Goal: Task Accomplishment & Management: Manage account settings

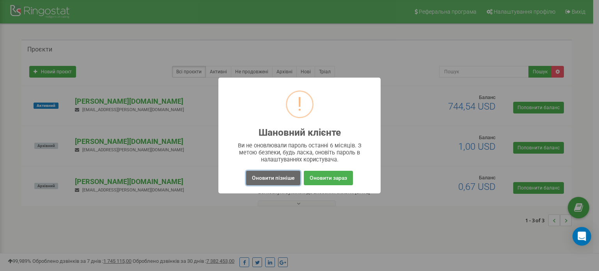
click at [291, 179] on button "Оновити пізніше" at bounding box center [273, 178] width 54 height 14
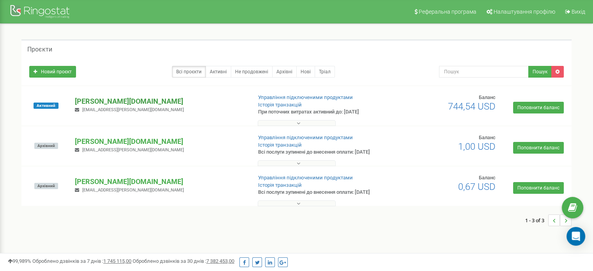
click at [89, 99] on p "[PERSON_NAME][DOMAIN_NAME]" at bounding box center [160, 101] width 170 height 10
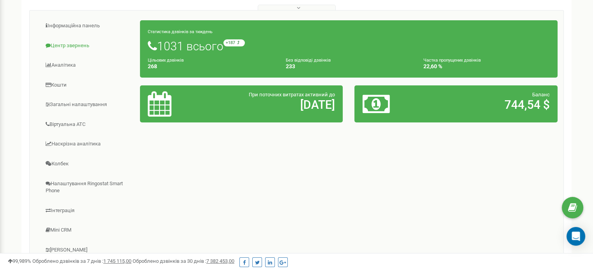
scroll to position [117, 0]
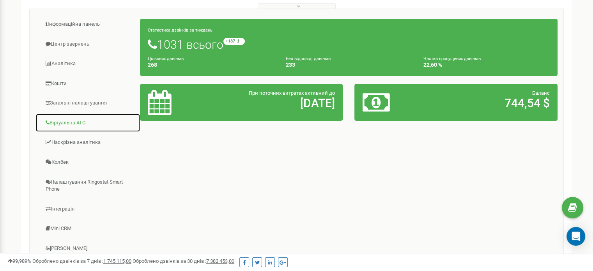
click at [73, 124] on link "Віртуальна АТС" at bounding box center [87, 123] width 105 height 19
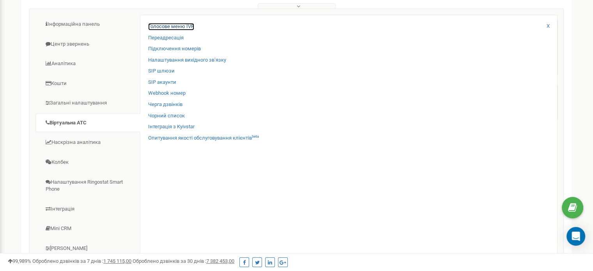
click at [167, 25] on link "Голосове меню IVR" at bounding box center [171, 26] width 46 height 7
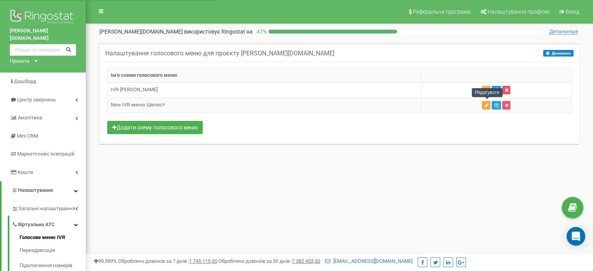
click at [488, 105] on icon "button" at bounding box center [486, 105] width 4 height 5
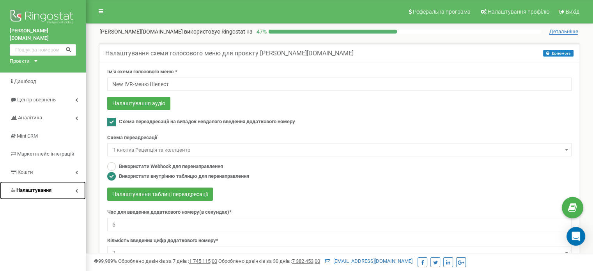
click at [76, 189] on icon at bounding box center [76, 191] width 3 height 4
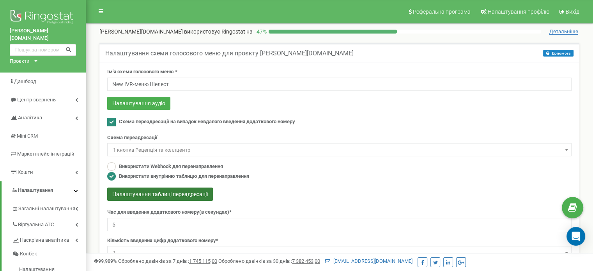
click at [169, 190] on button "Налаштування таблиці переадресації" at bounding box center [160, 194] width 106 height 13
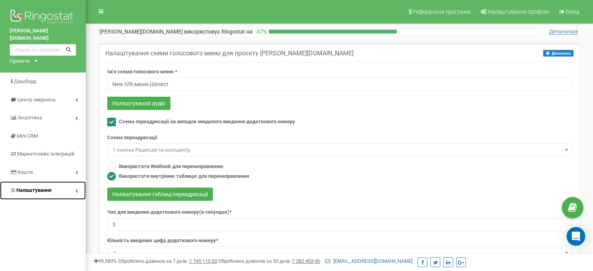
click at [75, 189] on icon at bounding box center [76, 191] width 3 height 4
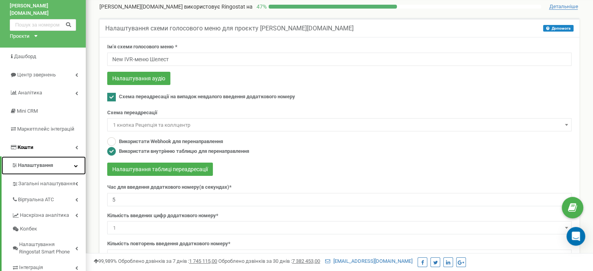
scroll to position [78, 0]
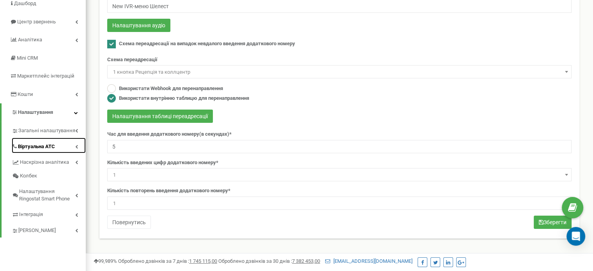
click at [61, 138] on link "Віртуальна АТС" at bounding box center [49, 146] width 74 height 16
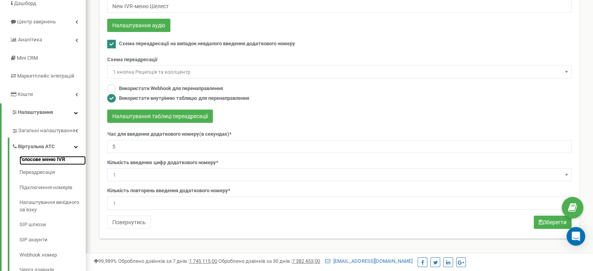
click at [58, 156] on link "Голосове меню IVR" at bounding box center [53, 160] width 66 height 9
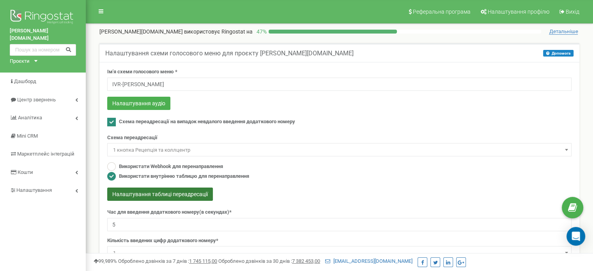
click at [183, 193] on button "Налаштування таблиці переадресації" at bounding box center [160, 194] width 106 height 13
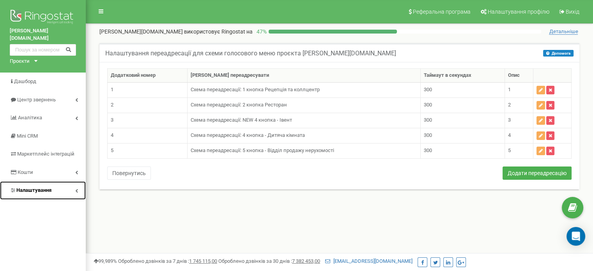
click at [75, 189] on icon at bounding box center [76, 191] width 3 height 4
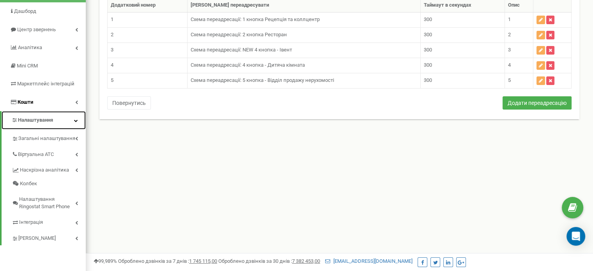
scroll to position [78, 0]
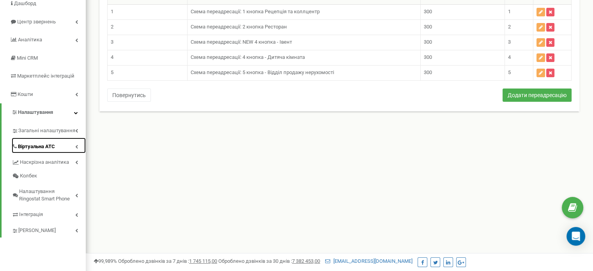
click at [57, 139] on link "Віртуальна АТС" at bounding box center [49, 146] width 74 height 16
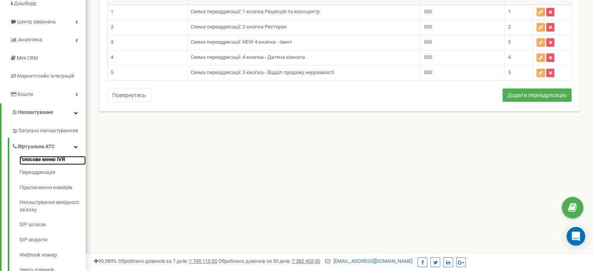
click at [49, 156] on link "Голосове меню IVR" at bounding box center [53, 160] width 66 height 9
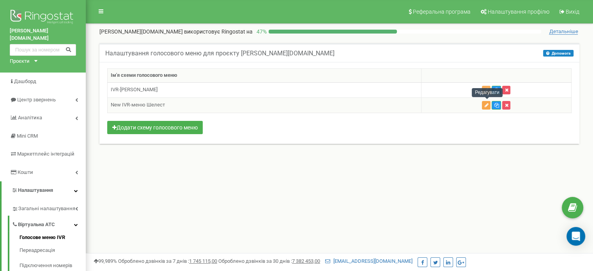
click at [486, 106] on button "button" at bounding box center [486, 105] width 9 height 9
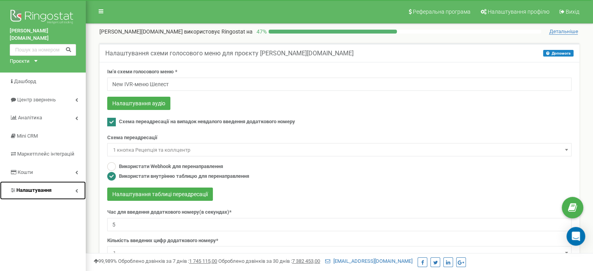
click at [77, 181] on link "Налаштування" at bounding box center [43, 190] width 86 height 18
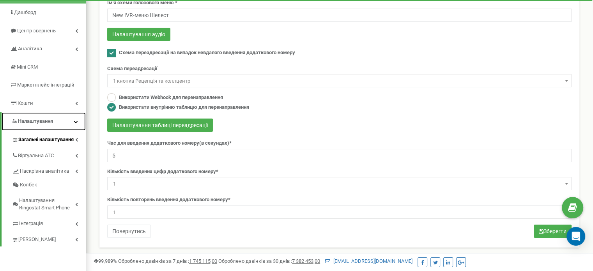
scroll to position [78, 0]
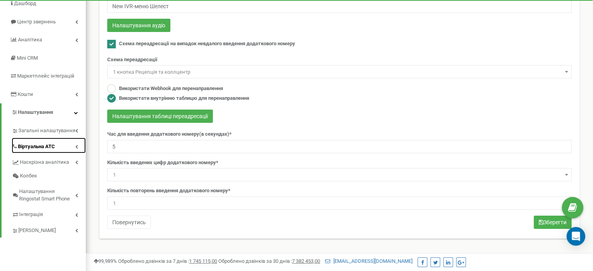
click at [75, 145] on icon at bounding box center [76, 147] width 3 height 4
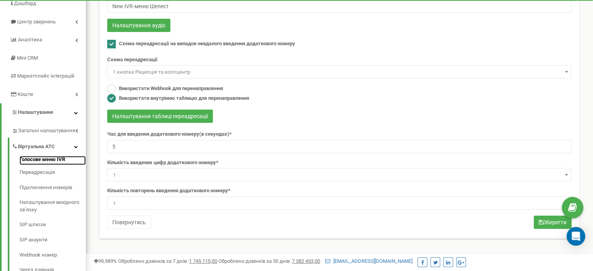
click at [48, 156] on link "Голосове меню IVR" at bounding box center [53, 160] width 66 height 9
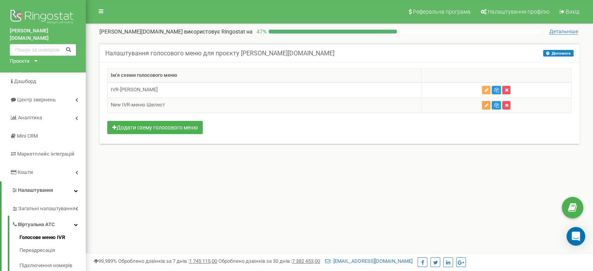
click at [485, 104] on icon "button" at bounding box center [486, 105] width 4 height 5
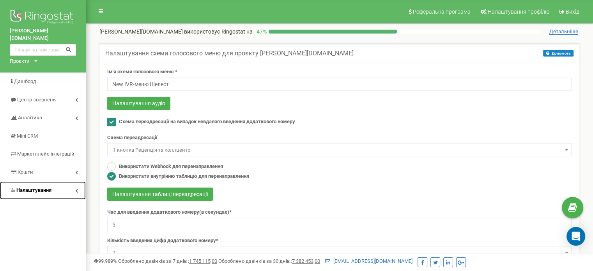
click at [75, 181] on link "Налаштування" at bounding box center [43, 190] width 86 height 18
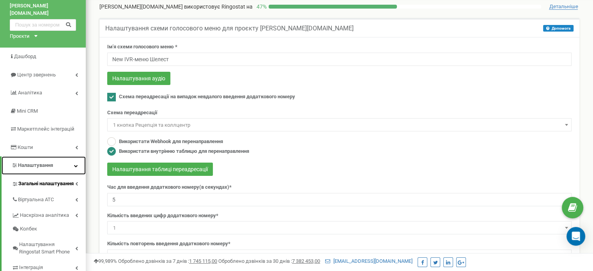
scroll to position [39, 0]
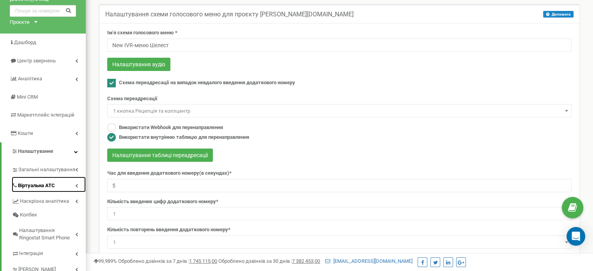
click at [73, 177] on link "Віртуальна АТС" at bounding box center [49, 185] width 74 height 16
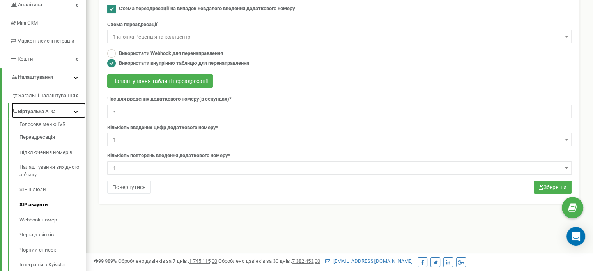
scroll to position [117, 0]
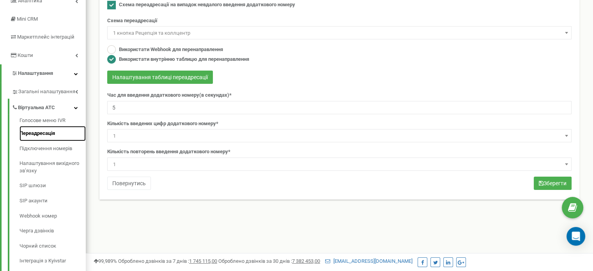
click at [44, 127] on link "Переадресація" at bounding box center [53, 133] width 66 height 15
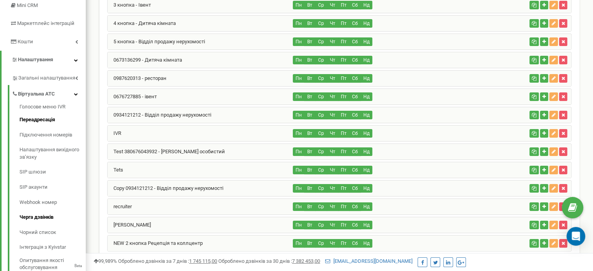
scroll to position [117, 0]
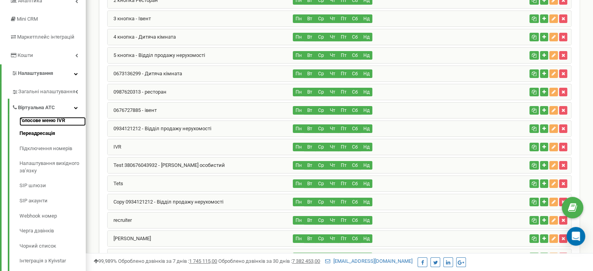
click at [37, 117] on link "Голосове меню IVR" at bounding box center [53, 121] width 66 height 9
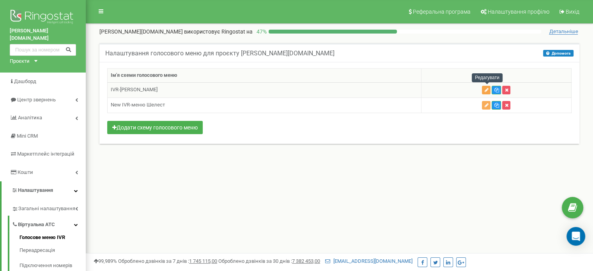
click at [487, 88] on icon "button" at bounding box center [486, 90] width 4 height 5
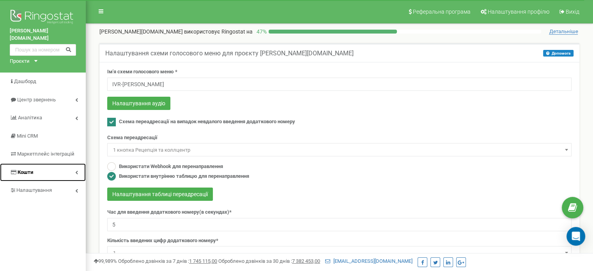
click at [75, 164] on link "Кошти" at bounding box center [43, 172] width 86 height 18
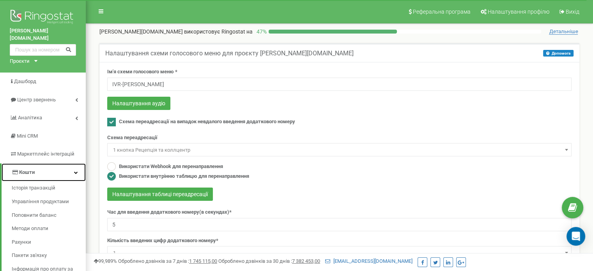
click at [75, 170] on icon at bounding box center [76, 172] width 4 height 4
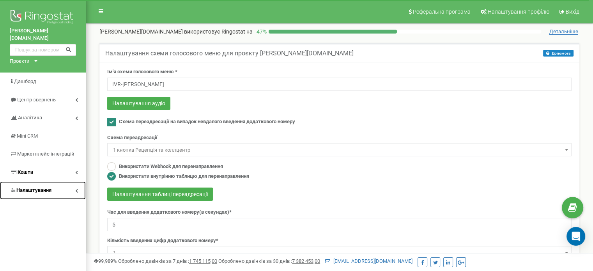
click at [81, 185] on link "Налаштування" at bounding box center [43, 190] width 86 height 18
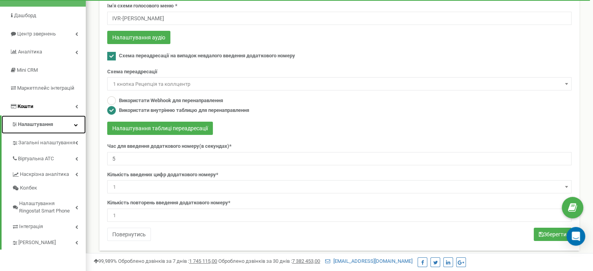
scroll to position [78, 0]
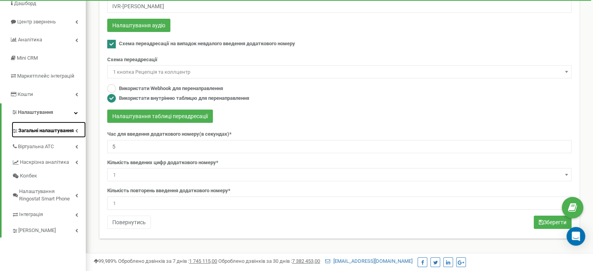
click at [77, 129] on icon at bounding box center [76, 131] width 3 height 4
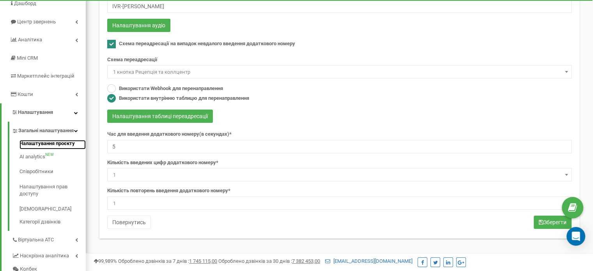
click at [67, 145] on link "Налаштування проєкту" at bounding box center [53, 144] width 66 height 9
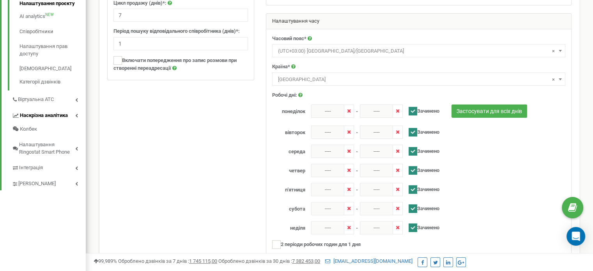
scroll to position [172, 0]
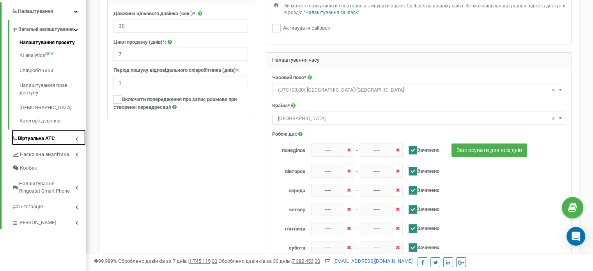
click at [76, 145] on link "Віртуальна АТС" at bounding box center [49, 138] width 74 height 16
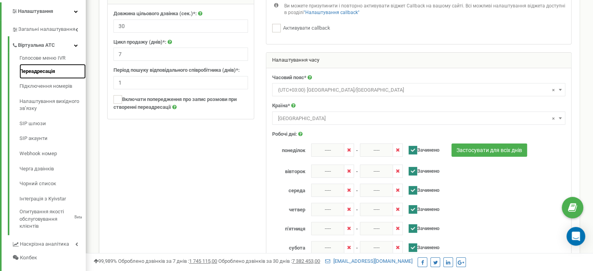
click at [66, 71] on link "Переадресація" at bounding box center [53, 71] width 66 height 15
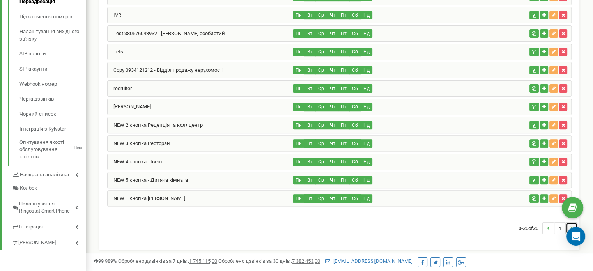
drag, startPoint x: 572, startPoint y: 223, endPoint x: 564, endPoint y: 222, distance: 7.9
click at [572, 223] on icon "..." at bounding box center [572, 228] width 2 height 11
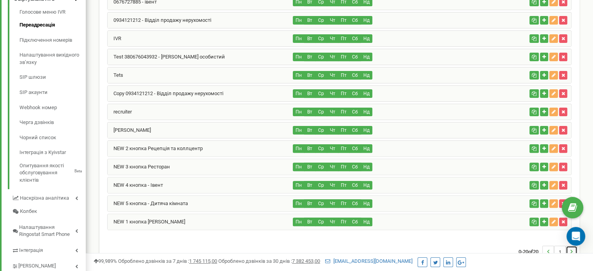
scroll to position [249, 0]
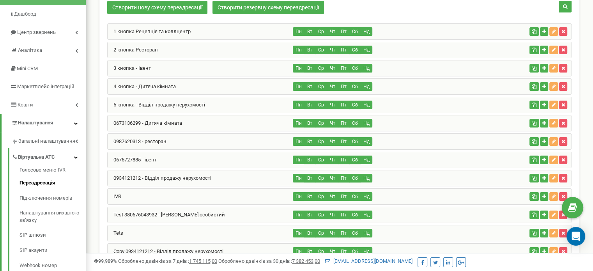
scroll to position [54, 0]
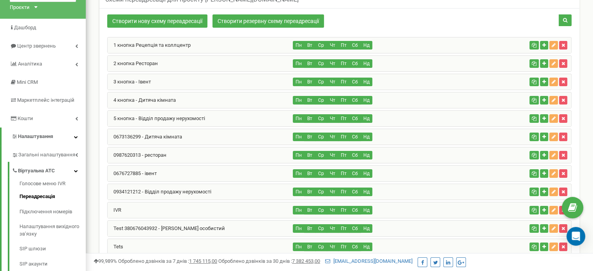
click at [158, 208] on div "IVR" at bounding box center [201, 210] width 186 height 16
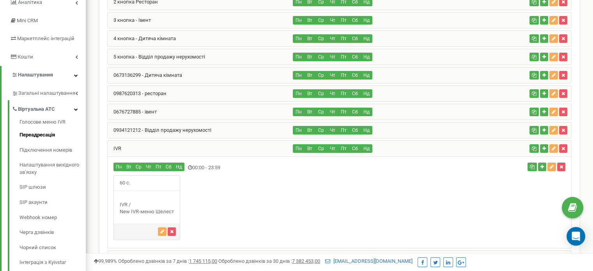
scroll to position [171, 0]
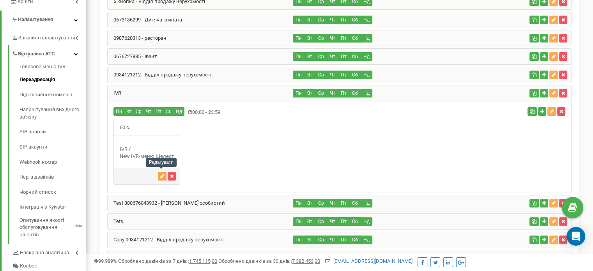
click at [158, 173] on button "button" at bounding box center [162, 176] width 9 height 9
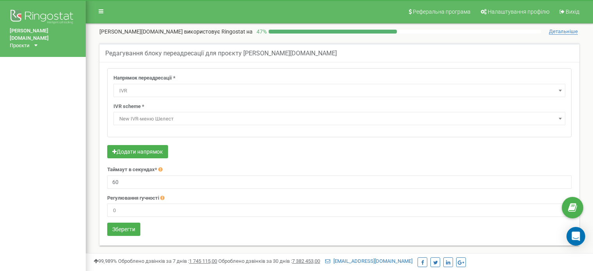
select select "addNumber"
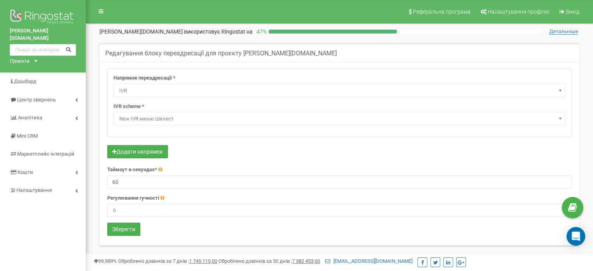
click at [260, 122] on span "New IVR-меню Шелест" at bounding box center [339, 119] width 447 height 11
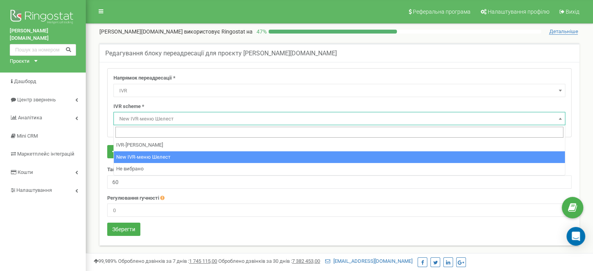
click at [260, 122] on span "New IVR-меню Шелест" at bounding box center [339, 119] width 447 height 11
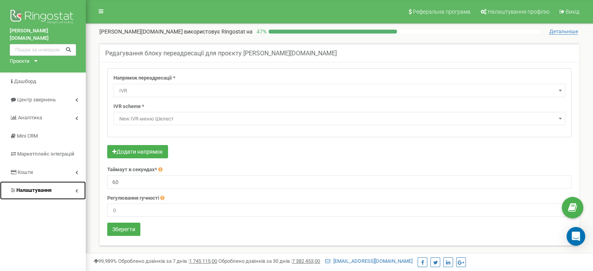
click at [72, 184] on link "Налаштування" at bounding box center [43, 190] width 86 height 18
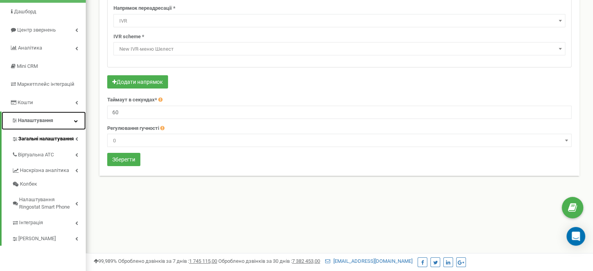
scroll to position [78, 0]
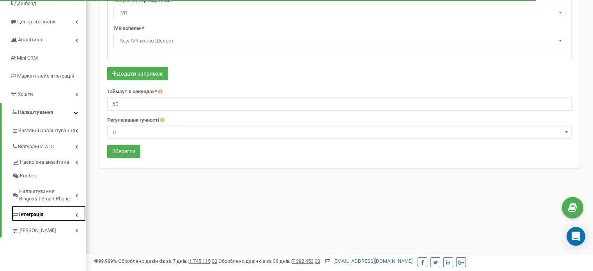
click at [78, 206] on link "Інтеграція" at bounding box center [49, 214] width 74 height 16
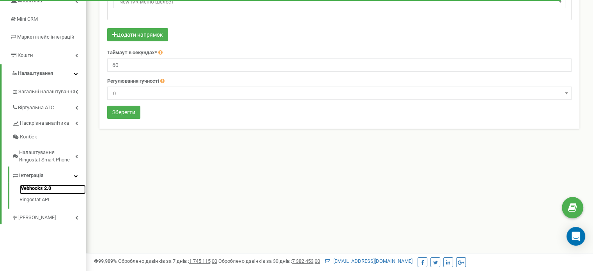
click at [47, 185] on link "Webhooks 2.0" at bounding box center [53, 189] width 66 height 9
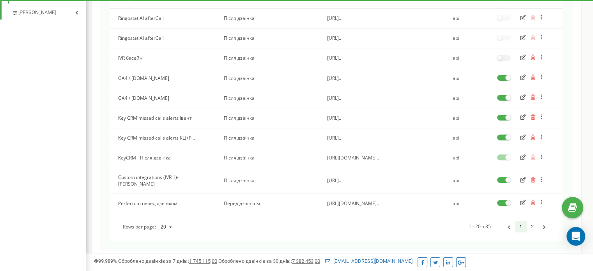
scroll to position [348, 0]
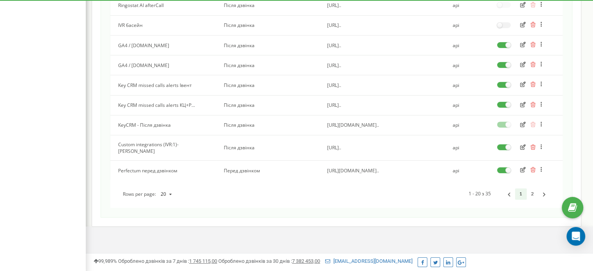
click at [171, 189] on icon at bounding box center [170, 194] width 10 height 12
click at [170, 231] on div "100" at bounding box center [166, 236] width 20 height 11
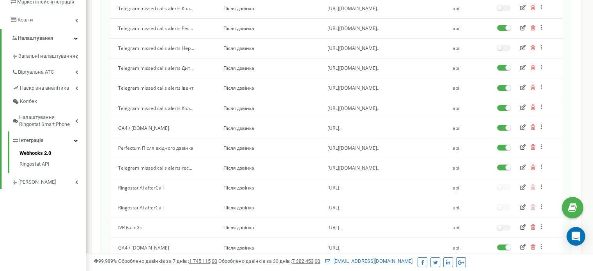
scroll to position [106, 0]
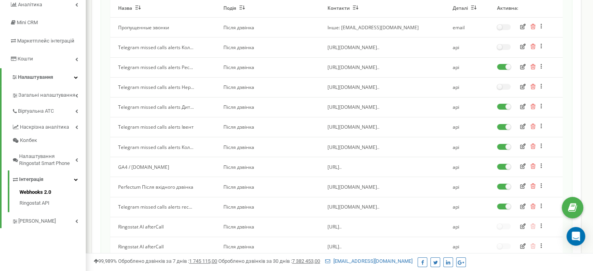
click at [183, 85] on span "Telegram missed calls alerts Нер..." at bounding box center [156, 87] width 76 height 7
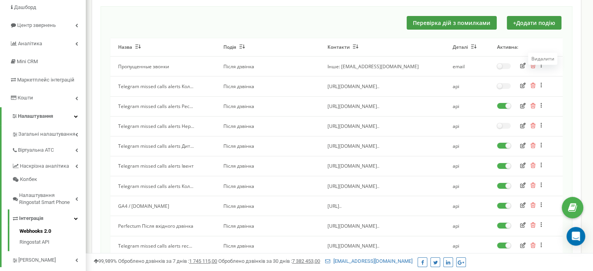
click at [532, 64] on icon "button" at bounding box center [532, 65] width 5 height 5
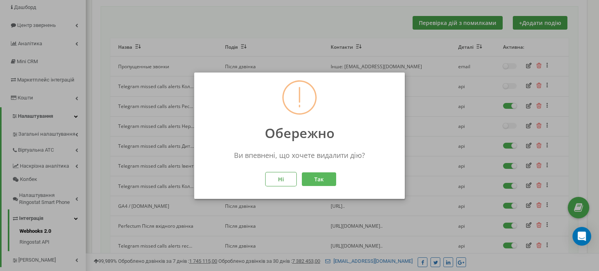
click at [316, 177] on button "Так" at bounding box center [319, 179] width 34 height 14
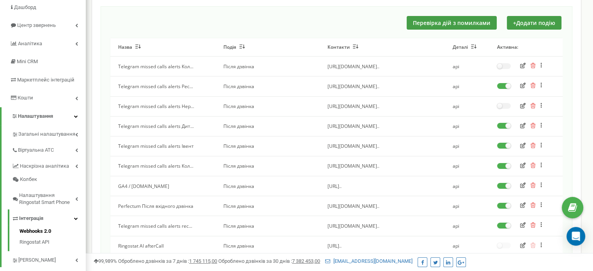
click at [524, 64] on icon "button" at bounding box center [522, 65] width 5 height 5
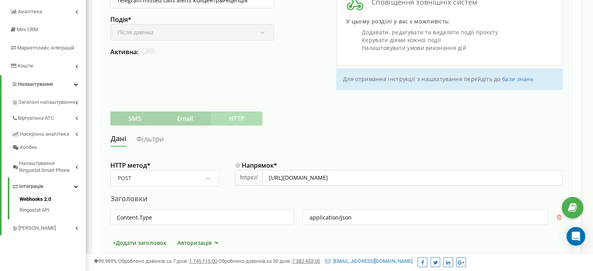
scroll to position [117, 0]
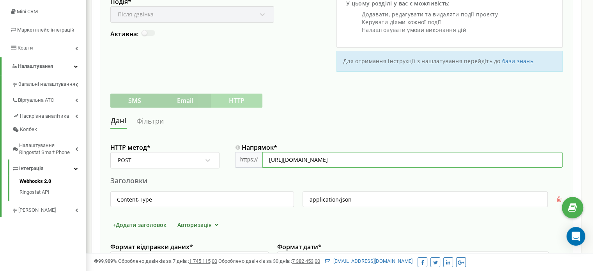
click at [484, 158] on input "https://api.telegram.org/bot1883735049:AAEitlmpxJ0JE0N3LLG0lcPtvBWLCpXSags/send…" at bounding box center [413, 160] width 300 height 16
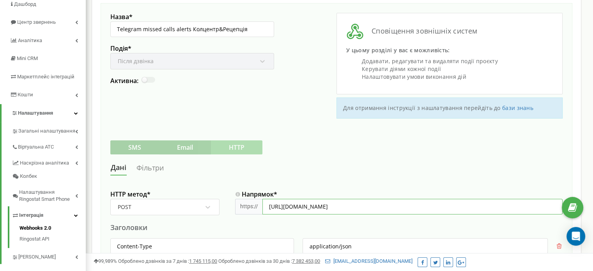
scroll to position [39, 0]
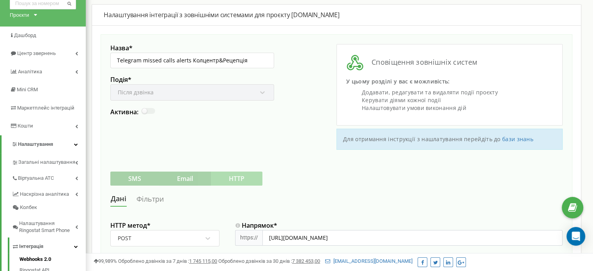
click at [158, 200] on link "Фільтри" at bounding box center [150, 199] width 28 height 14
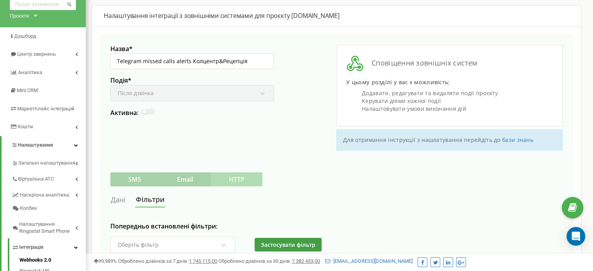
scroll to position [28, 0]
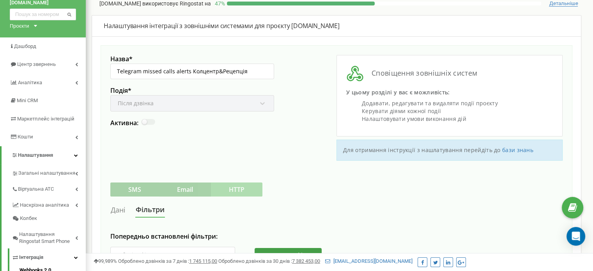
click at [123, 208] on link "Дані" at bounding box center [118, 210] width 16 height 14
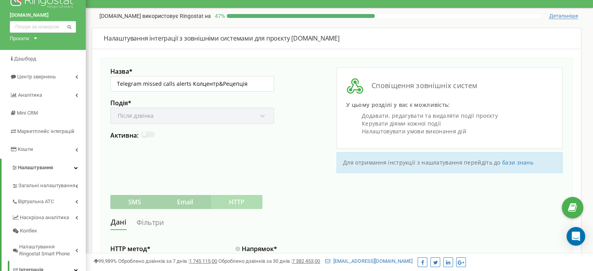
scroll to position [0, 0]
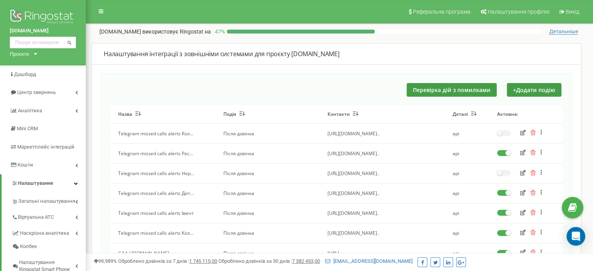
scroll to position [67, 0]
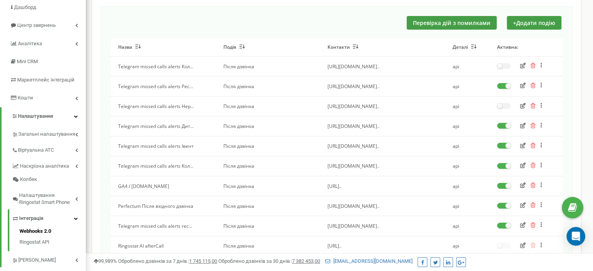
click at [520, 103] on icon "button" at bounding box center [522, 105] width 5 height 5
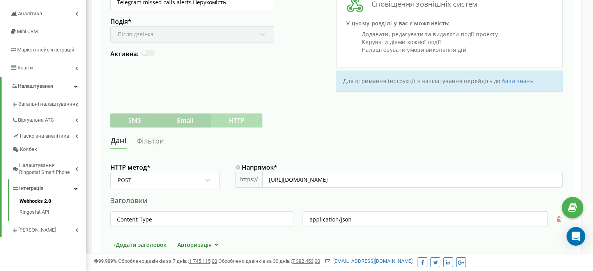
scroll to position [78, 0]
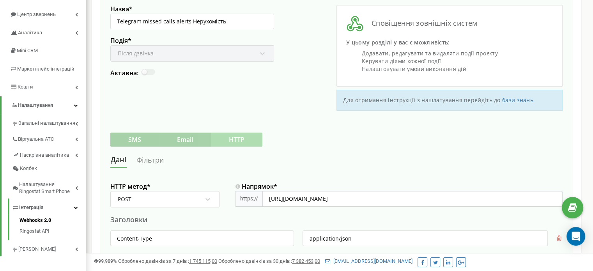
click at [161, 161] on link "Фільтри" at bounding box center [150, 160] width 28 height 14
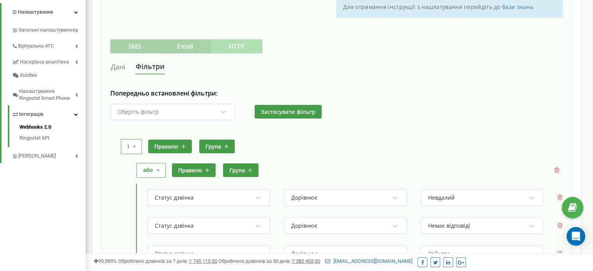
scroll to position [153, 0]
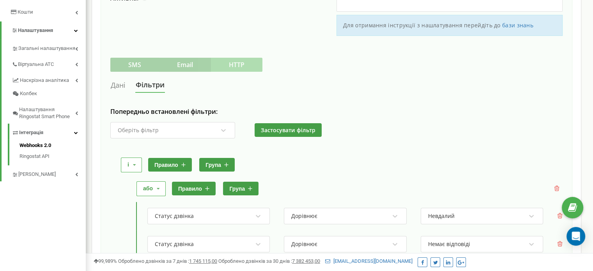
click at [121, 84] on link "Дані" at bounding box center [118, 85] width 16 height 14
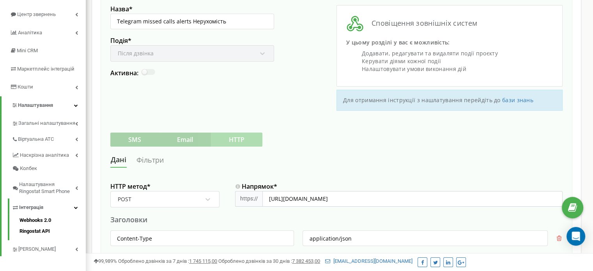
scroll to position [117, 0]
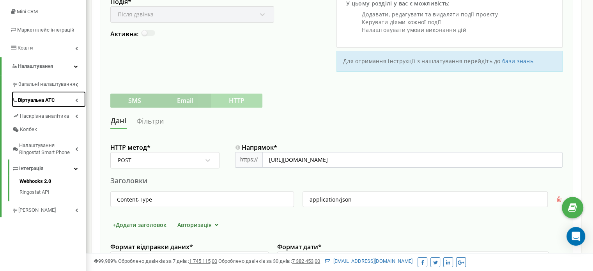
click at [76, 98] on link "Віртуальна АТС" at bounding box center [49, 99] width 74 height 16
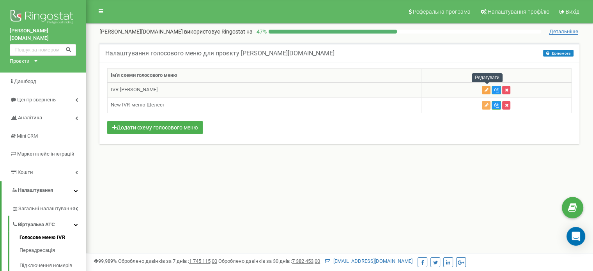
click at [485, 89] on icon "button" at bounding box center [486, 90] width 4 height 5
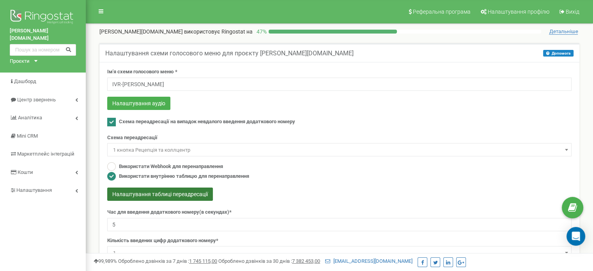
click at [153, 196] on button "Налаштування таблиці переадресації" at bounding box center [160, 194] width 106 height 13
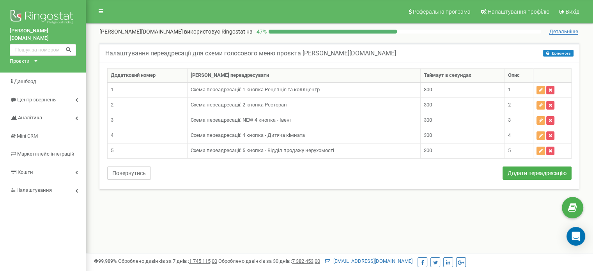
click at [130, 174] on button "Повернутись" at bounding box center [129, 173] width 44 height 13
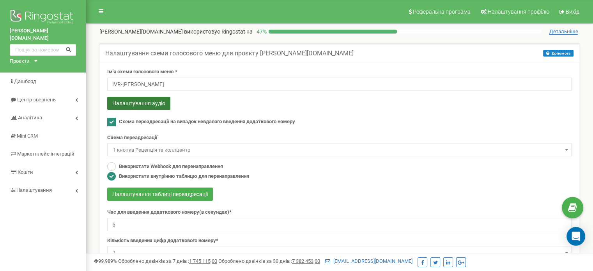
click at [147, 105] on button "Налаштування аудіо" at bounding box center [138, 103] width 63 height 13
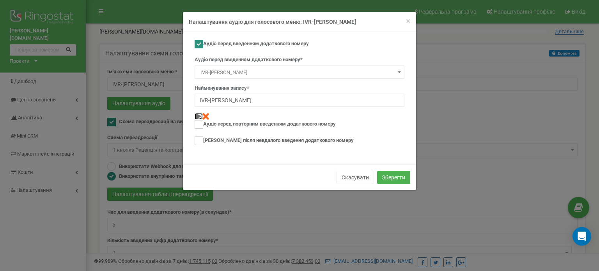
click at [197, 115] on img at bounding box center [198, 116] width 7 height 7
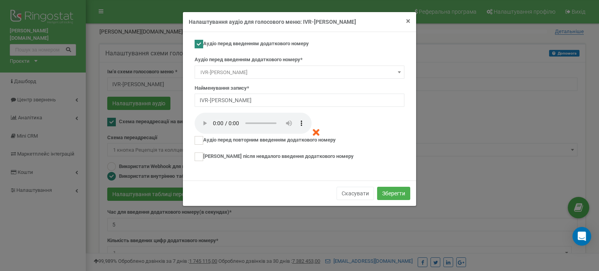
click at [408, 20] on span "×" at bounding box center [408, 20] width 4 height 9
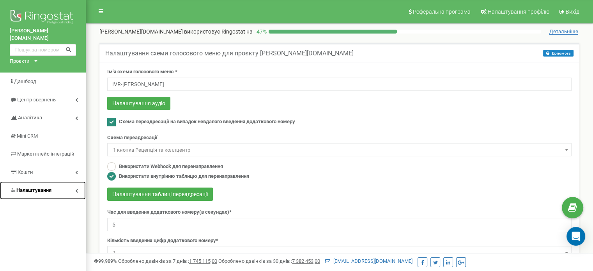
click at [77, 189] on icon at bounding box center [76, 191] width 3 height 4
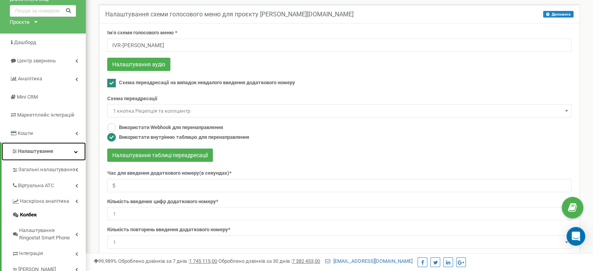
scroll to position [78, 0]
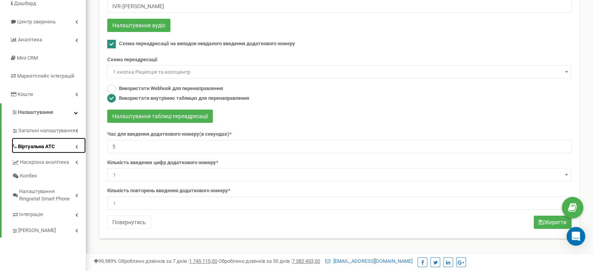
click at [77, 145] on icon at bounding box center [76, 147] width 3 height 4
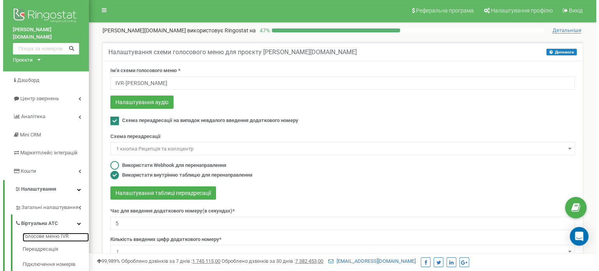
scroll to position [0, 0]
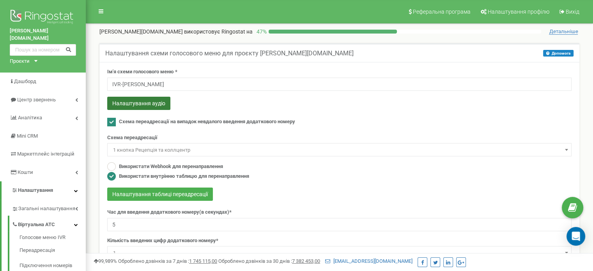
click at [160, 102] on button "Налаштування аудіо" at bounding box center [138, 103] width 63 height 13
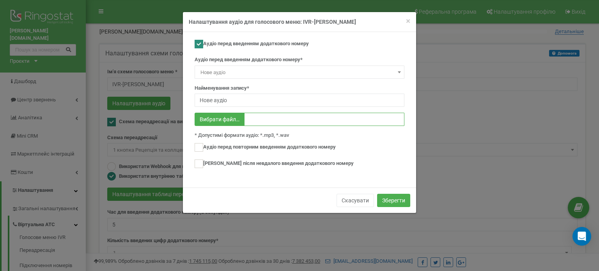
click at [262, 117] on input "text" at bounding box center [324, 119] width 160 height 13
type input "C:\fakepath\51094897014-76171-addnumber_yl8JgPiH.mp3"
type input "51094897014-76171-addnumber_yl8JgPiH.mp3"
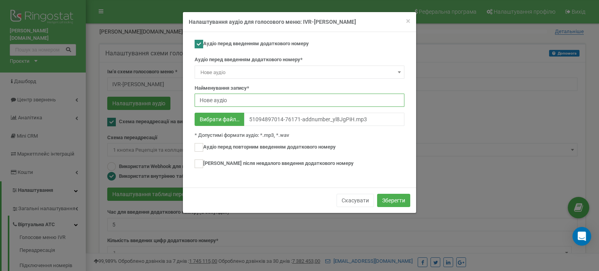
click at [224, 100] on input "Нове аудіо" at bounding box center [300, 100] width 210 height 13
drag, startPoint x: 239, startPoint y: 100, endPoint x: 172, endPoint y: 98, distance: 67.1
click at [172, 98] on div "× Close Налаштування аудіо для голосового меню: IVR-меню Шелест Аудіо перед вве…" at bounding box center [299, 135] width 599 height 271
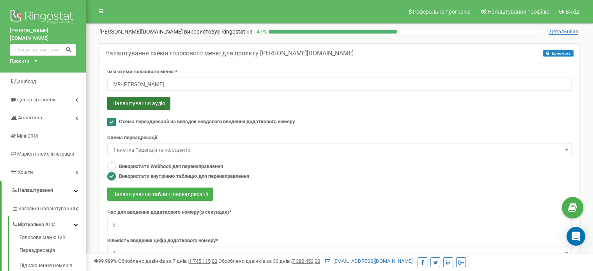
click at [145, 105] on button "Налаштування аудіо" at bounding box center [138, 103] width 63 height 13
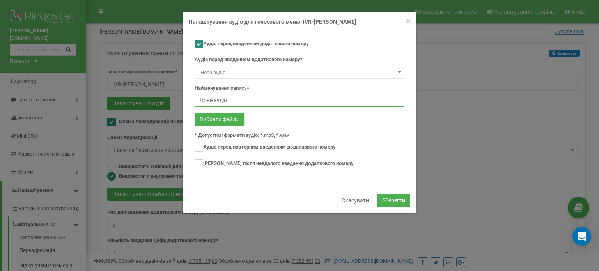
drag, startPoint x: 234, startPoint y: 101, endPoint x: 184, endPoint y: 105, distance: 50.1
click at [184, 105] on div "Аудіо перед введенням додаткового номеру Аудіо перед введенням додаткового номе…" at bounding box center [299, 110] width 233 height 156
type input "ІВР - 4 кнопки без нерухомості"
type input "C:\fakepath\51094897014-76171-addnumber_yl8JgPiH.mp3"
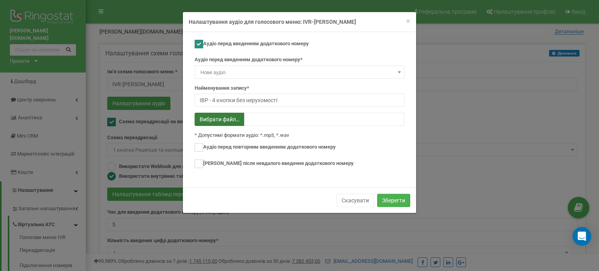
type input "51094897014-76171-addnumber_yl8JgPiH.mp3"
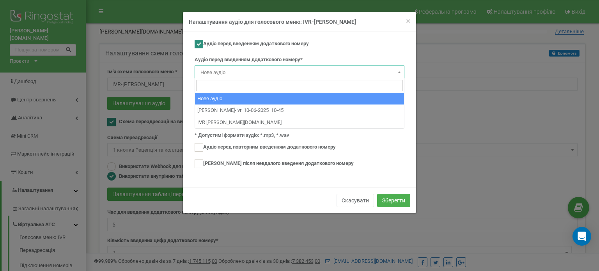
click at [385, 74] on span "Нове аудіо" at bounding box center [299, 72] width 204 height 11
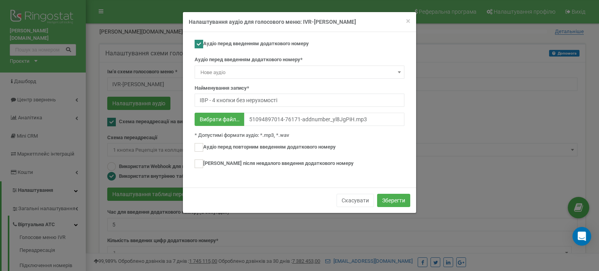
click at [389, 147] on div "Аудіо перед повторним введенням додаткового номеру" at bounding box center [300, 148] width 210 height 11
click at [393, 201] on button "Зберегти" at bounding box center [393, 200] width 33 height 13
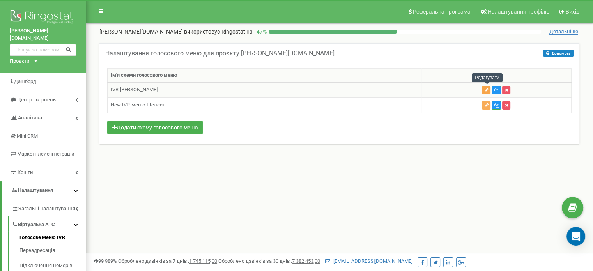
click at [485, 89] on icon "button" at bounding box center [486, 90] width 4 height 5
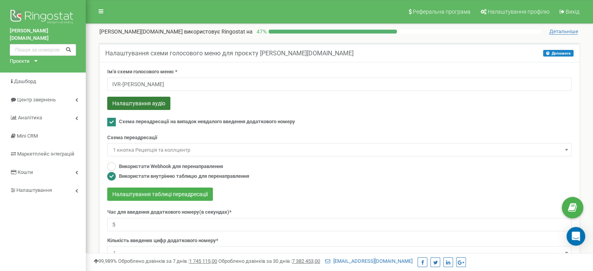
click at [160, 106] on button "Налаштування аудіо" at bounding box center [138, 103] width 63 height 13
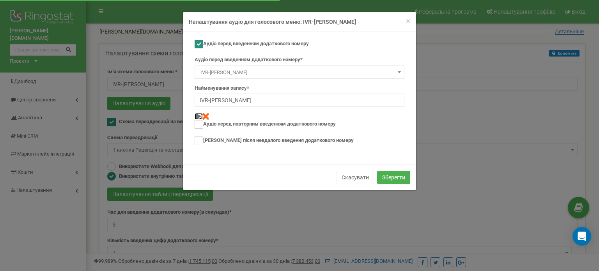
click at [199, 116] on img at bounding box center [198, 116] width 7 height 7
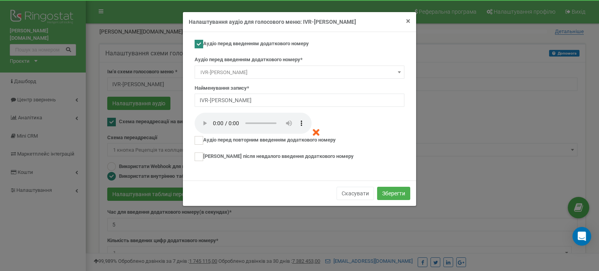
click at [406, 20] on span "×" at bounding box center [408, 20] width 4 height 9
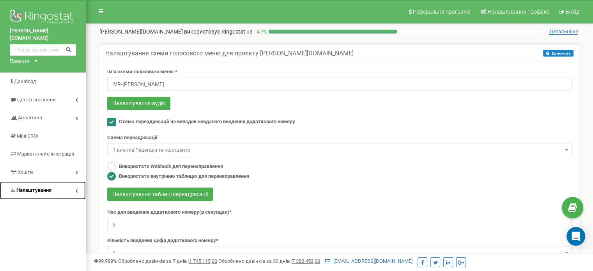
click at [80, 181] on link "Налаштування" at bounding box center [43, 190] width 86 height 18
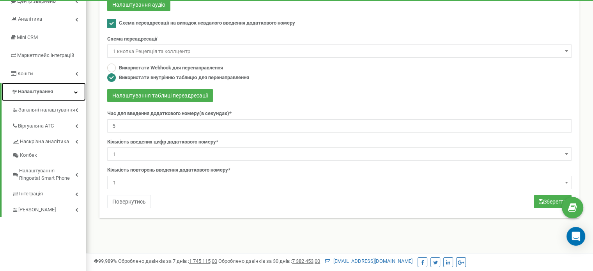
scroll to position [117, 0]
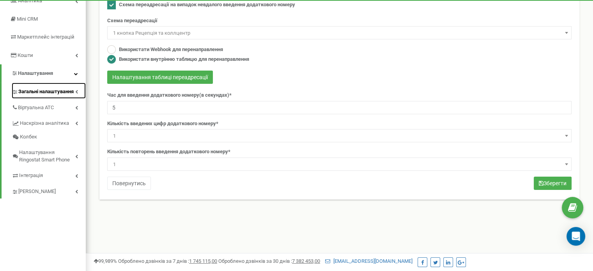
click at [78, 86] on link "Загальні налаштування" at bounding box center [49, 91] width 74 height 16
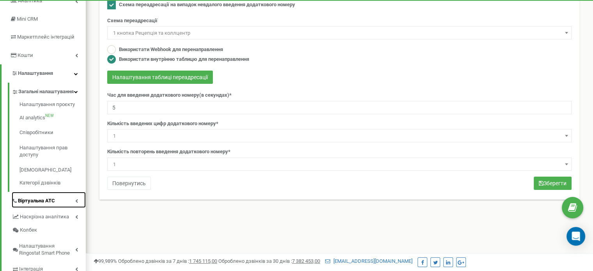
click at [75, 200] on icon at bounding box center [76, 201] width 3 height 4
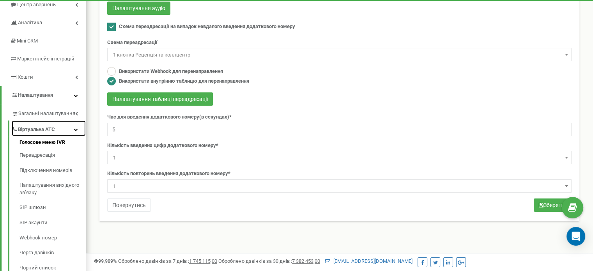
scroll to position [83, 0]
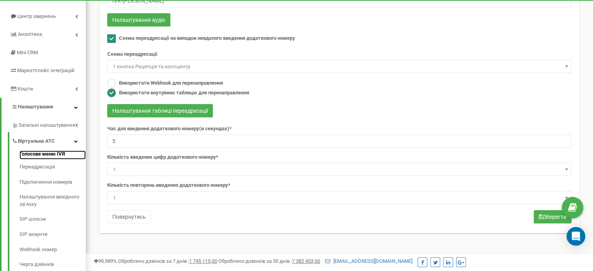
click at [64, 151] on link "Голосове меню IVR" at bounding box center [53, 155] width 66 height 9
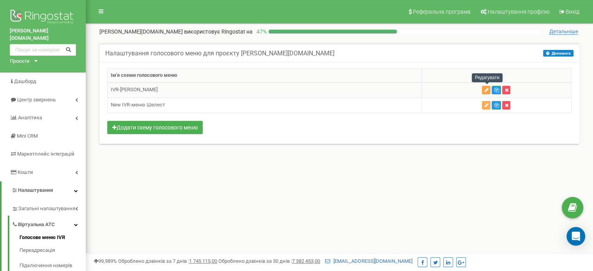
click at [487, 88] on icon "button" at bounding box center [486, 90] width 4 height 5
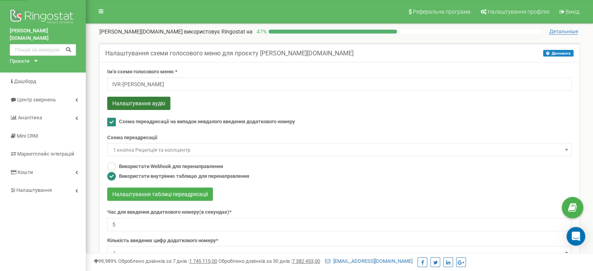
click at [131, 108] on button "Налаштування аудіо" at bounding box center [138, 103] width 63 height 13
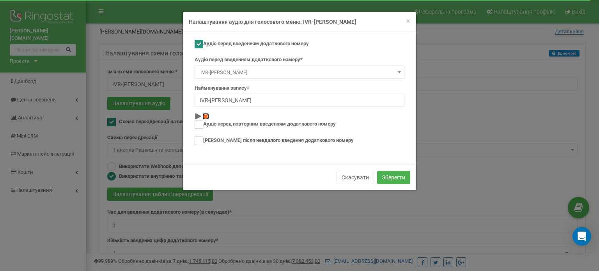
click at [206, 117] on img at bounding box center [205, 116] width 7 height 7
type input "Нове аудіо"
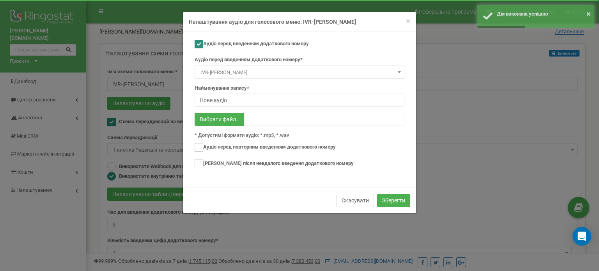
click at [353, 201] on button "Скасувати" at bounding box center [355, 200] width 37 height 13
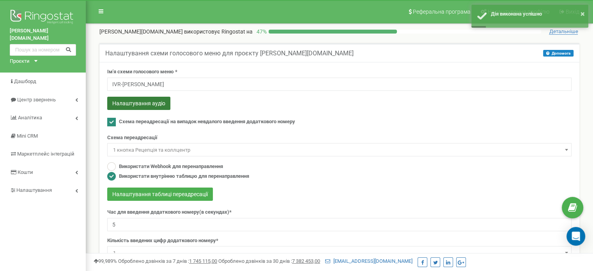
click at [140, 107] on button "Налаштування аудіо" at bounding box center [138, 103] width 63 height 13
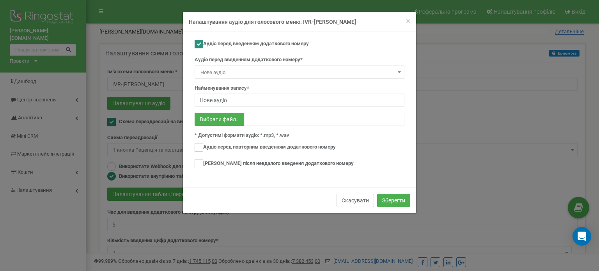
click at [361, 196] on button "Скасувати" at bounding box center [355, 200] width 37 height 13
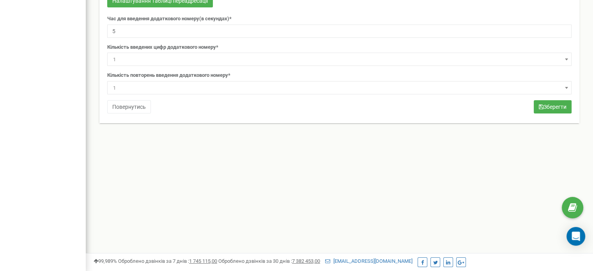
scroll to position [197, 0]
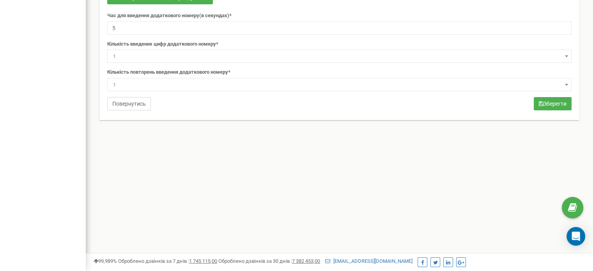
click at [138, 100] on button "Повернутись" at bounding box center [129, 103] width 44 height 13
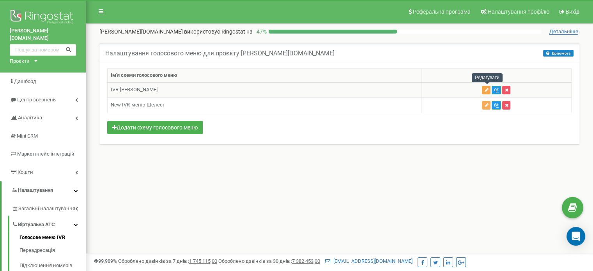
click at [487, 89] on icon "button" at bounding box center [486, 90] width 4 height 5
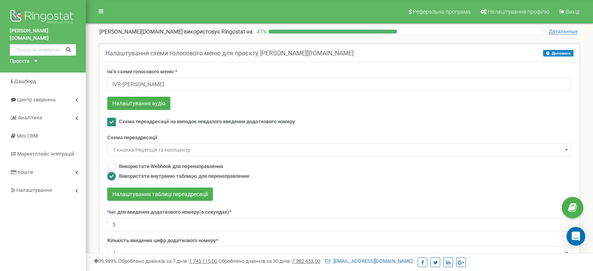
click at [149, 101] on button "Налаштування аудіо" at bounding box center [138, 103] width 63 height 13
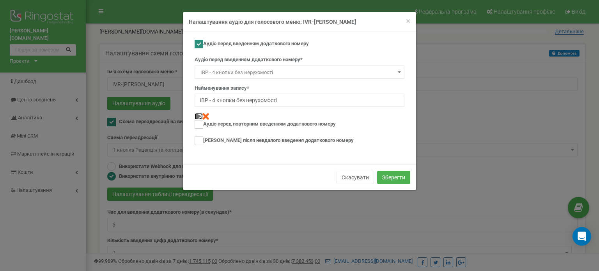
click at [199, 114] on img at bounding box center [198, 116] width 7 height 7
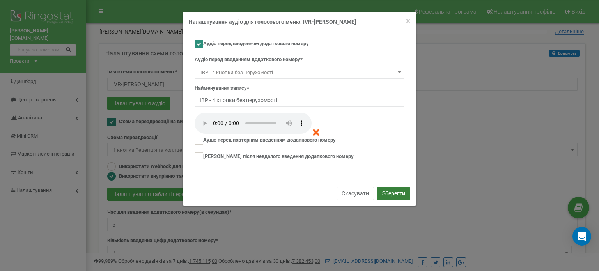
click at [384, 191] on button "Зберегти" at bounding box center [393, 193] width 33 height 13
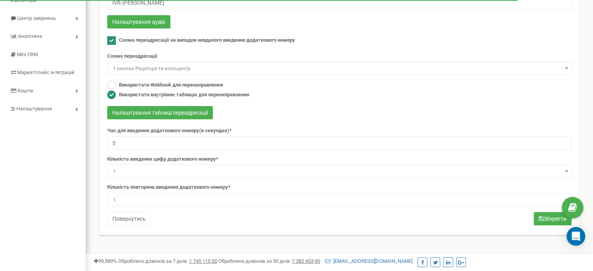
scroll to position [80, 0]
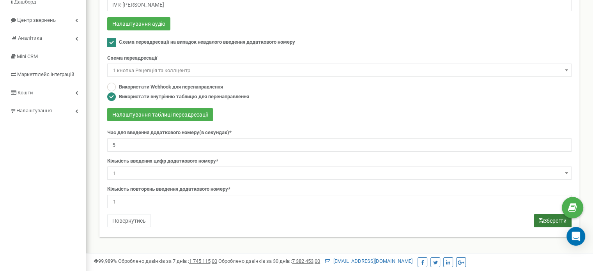
click at [547, 218] on button "Зберегти" at bounding box center [553, 220] width 38 height 13
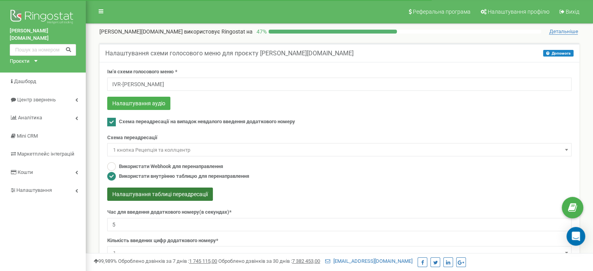
click at [187, 192] on button "Налаштування таблиці переадресації" at bounding box center [160, 194] width 106 height 13
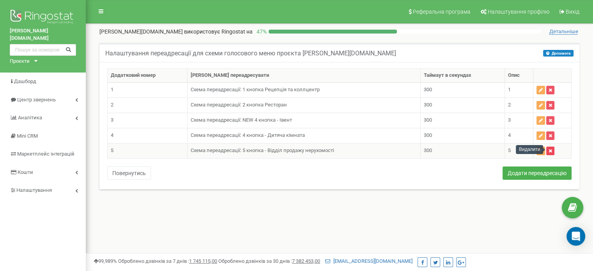
click at [551, 149] on icon "button" at bounding box center [551, 151] width 4 height 5
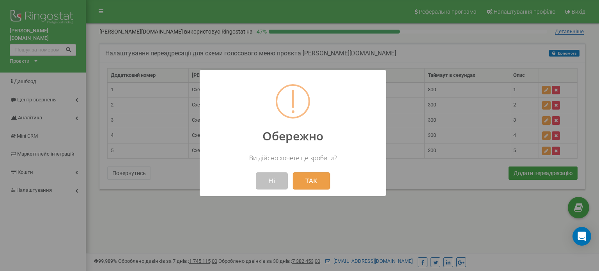
click at [300, 183] on button "ТАК" at bounding box center [311, 180] width 37 height 17
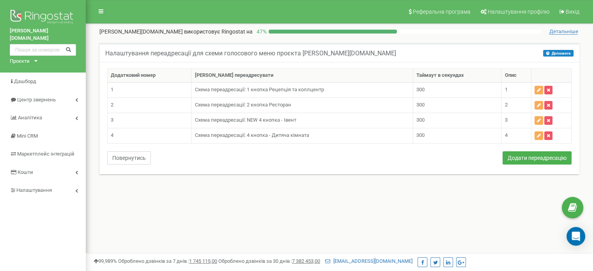
click at [132, 158] on button "Повернутись" at bounding box center [129, 157] width 44 height 13
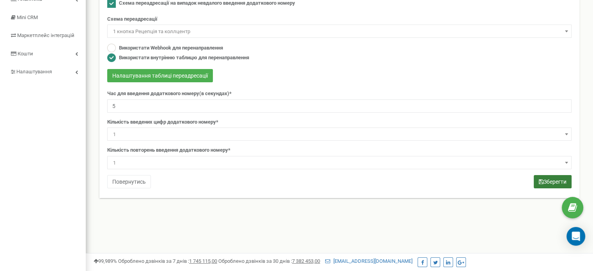
click at [541, 183] on icon "submit" at bounding box center [541, 181] width 5 height 5
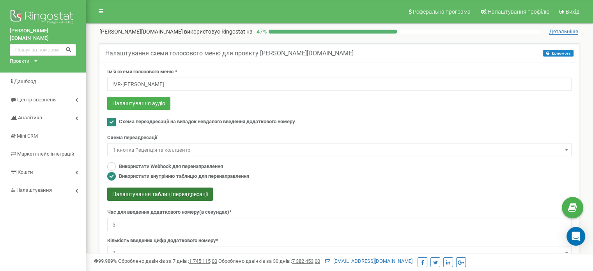
click at [140, 190] on button "Налаштування таблиці переадресації" at bounding box center [160, 194] width 106 height 13
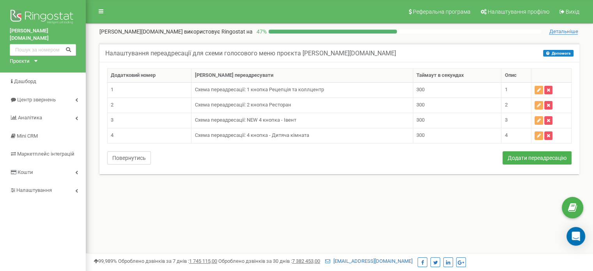
click at [134, 157] on button "Повернутись" at bounding box center [129, 157] width 44 height 13
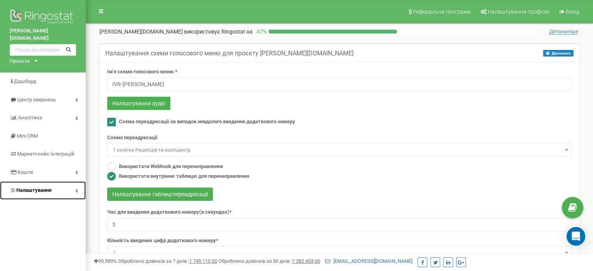
click at [76, 186] on link "Налаштування" at bounding box center [43, 190] width 86 height 18
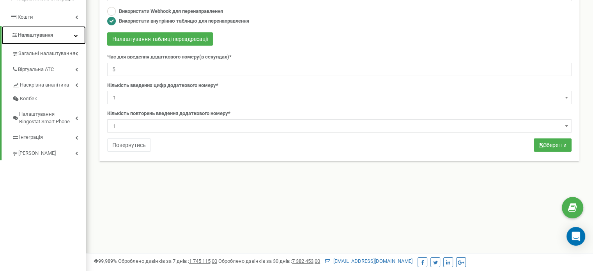
scroll to position [197, 0]
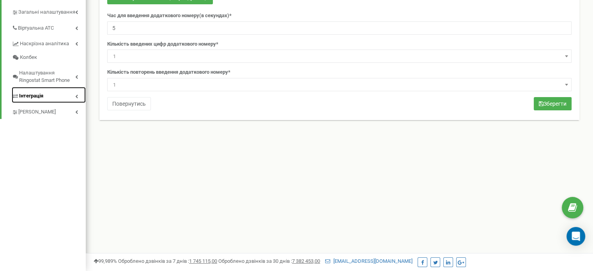
click at [79, 90] on link "Інтеграція" at bounding box center [49, 95] width 74 height 16
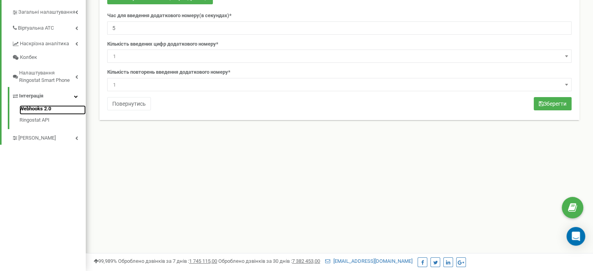
click at [68, 105] on link "Webhooks 2.0" at bounding box center [53, 109] width 66 height 9
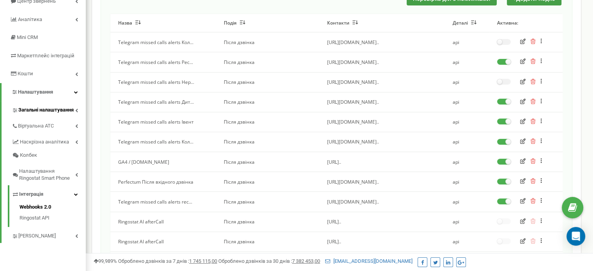
scroll to position [78, 0]
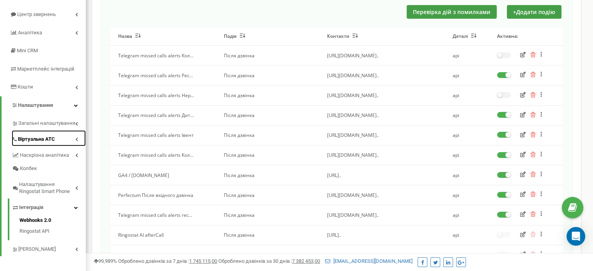
click at [75, 139] on icon at bounding box center [76, 139] width 3 height 4
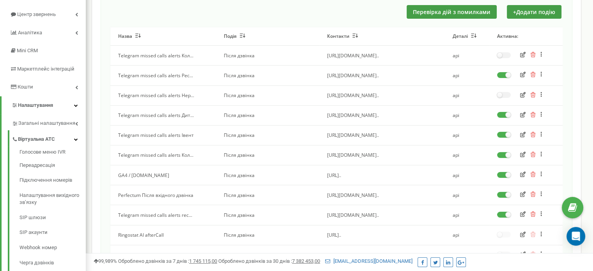
click at [177, 76] on span "Telegram missed calls alerts Рес..." at bounding box center [155, 75] width 75 height 7
click at [185, 213] on span "Telegram missed calls alerts rec..." at bounding box center [155, 215] width 74 height 7
click at [186, 154] on span "Telegram missed calls alerts Кол..." at bounding box center [155, 155] width 75 height 7
click at [185, 93] on span "Telegram missed calls alerts Нер..." at bounding box center [156, 95] width 76 height 7
click at [523, 94] on icon "button" at bounding box center [522, 94] width 5 height 5
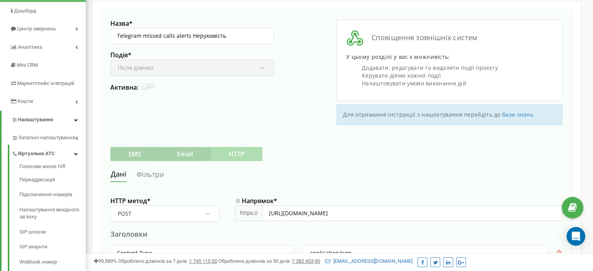
scroll to position [63, 0]
click at [148, 172] on link "Фільтри" at bounding box center [150, 175] width 28 height 14
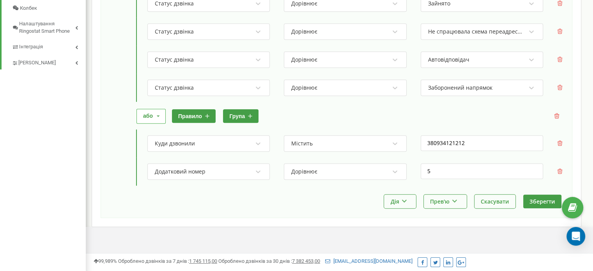
scroll to position [426, 0]
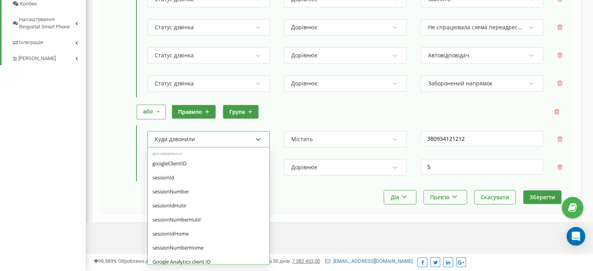
click at [233, 140] on div "Куди дзвонили" at bounding box center [203, 139] width 99 height 13
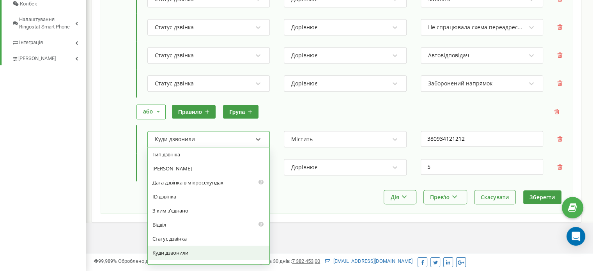
click at [233, 140] on div "Куди дзвонили" at bounding box center [203, 139] width 99 height 13
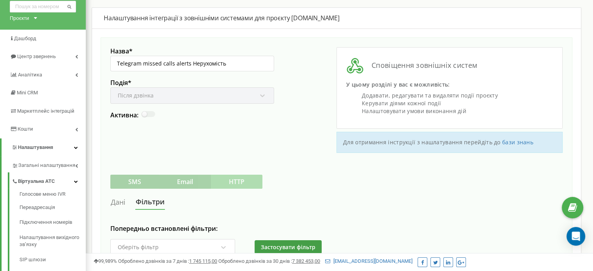
scroll to position [0, 0]
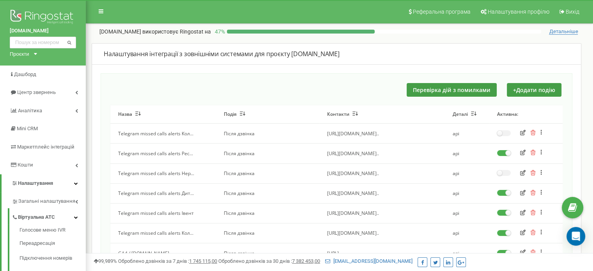
scroll to position [39, 0]
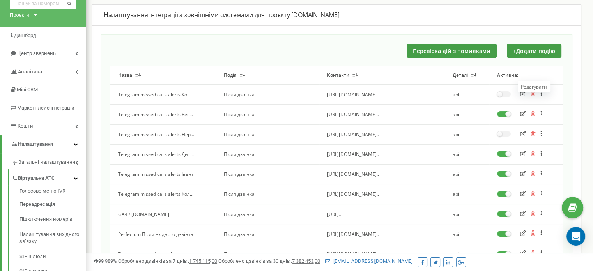
click at [524, 93] on icon "button" at bounding box center [522, 93] width 5 height 5
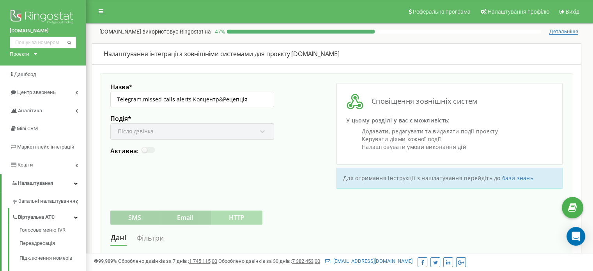
click at [158, 237] on link "Фільтри" at bounding box center [150, 238] width 28 height 14
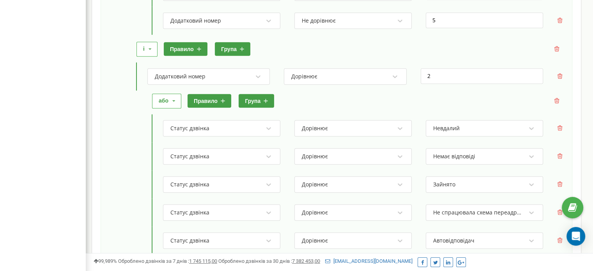
scroll to position [691, 0]
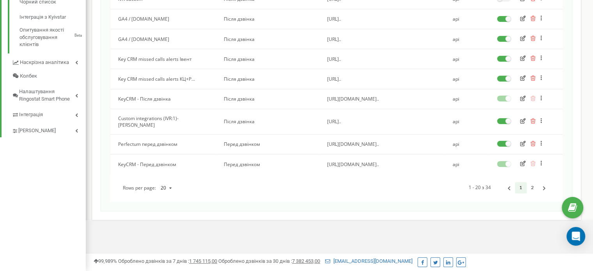
scroll to position [39, 0]
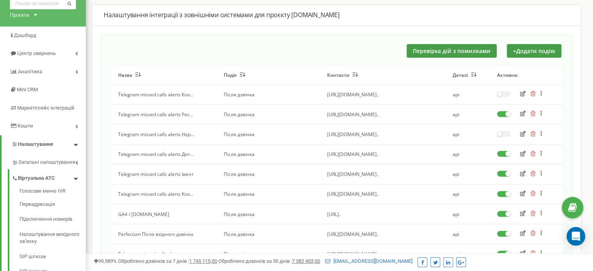
click at [185, 113] on span "Telegram missed calls alerts Рес..." at bounding box center [155, 114] width 75 height 7
click at [522, 193] on icon "button" at bounding box center [522, 193] width 5 height 5
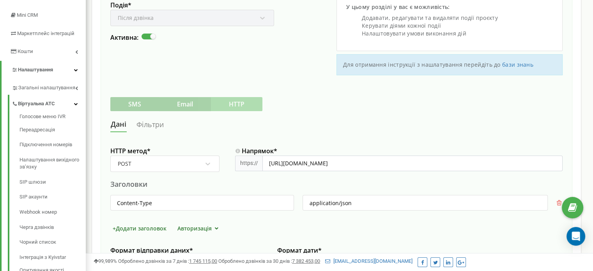
scroll to position [117, 0]
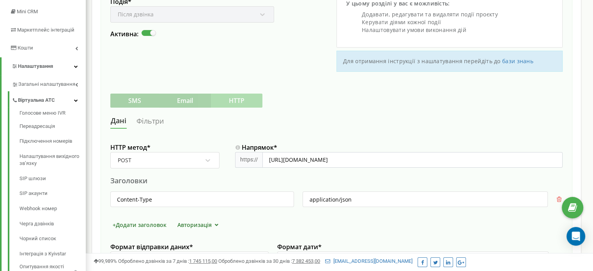
click at [148, 122] on link "Фільтри" at bounding box center [150, 121] width 28 height 14
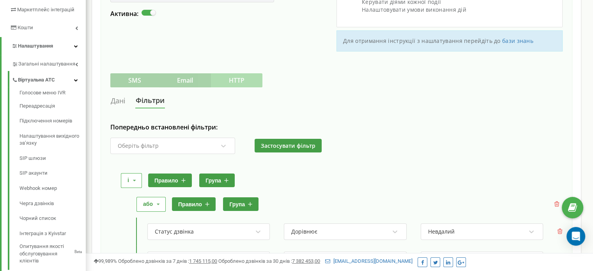
scroll to position [103, 0]
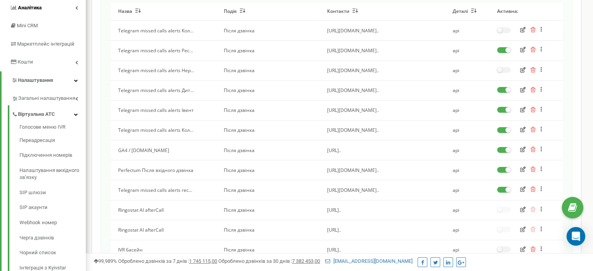
scroll to position [39, 0]
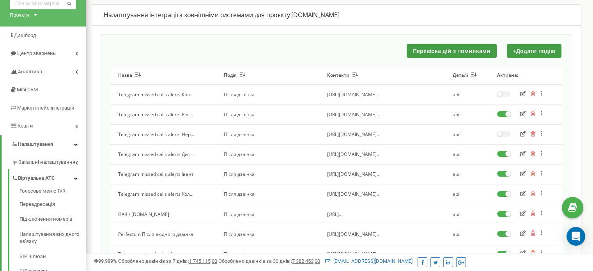
click at [534, 93] on icon "button" at bounding box center [533, 93] width 5 height 5
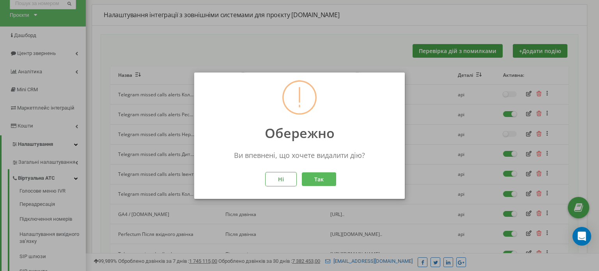
click at [311, 179] on button "Так" at bounding box center [319, 179] width 34 height 14
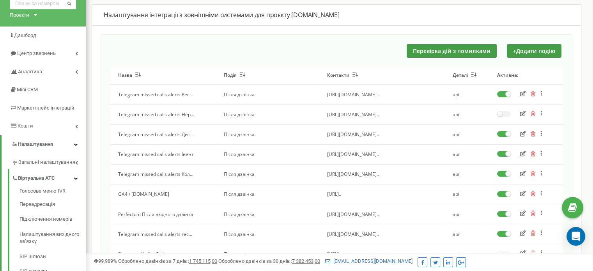
click at [178, 113] on span "Telegram missed calls alerts Нер..." at bounding box center [156, 114] width 76 height 7
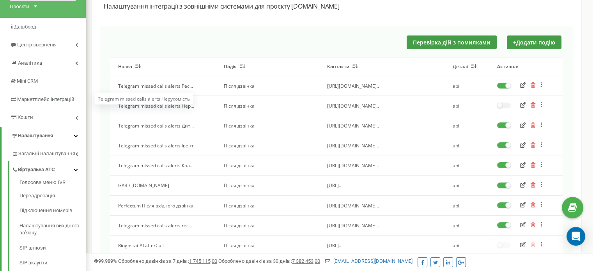
scroll to position [35, 0]
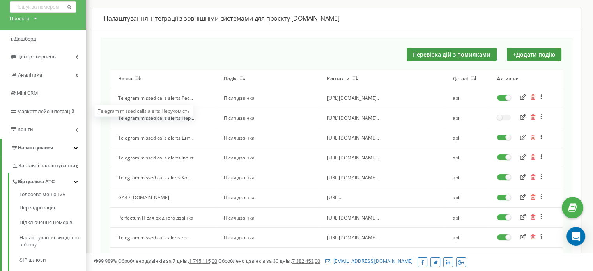
click at [337, 50] on div "Перевірка дій з помилками + Додати подію" at bounding box center [336, 55] width 452 height 14
click at [172, 96] on span "Telegram missed calls alerts Рес..." at bounding box center [155, 98] width 75 height 7
click at [525, 95] on icon "button" at bounding box center [522, 96] width 5 height 5
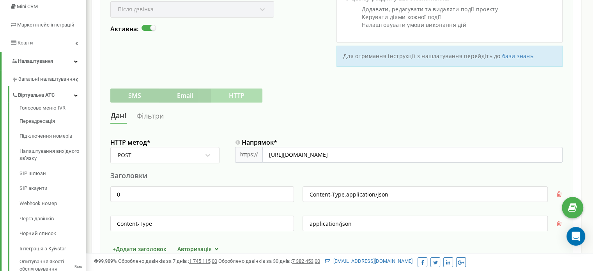
scroll to position [156, 0]
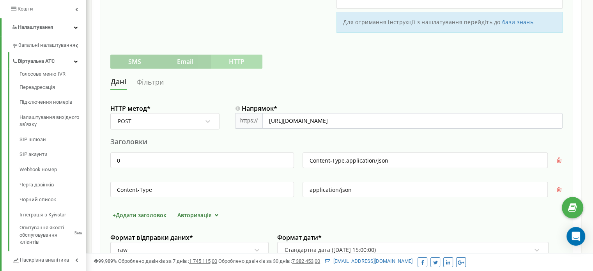
click at [156, 83] on link "Фільтри" at bounding box center [150, 82] width 28 height 14
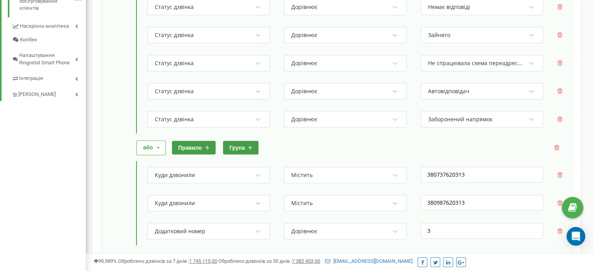
scroll to position [429, 0]
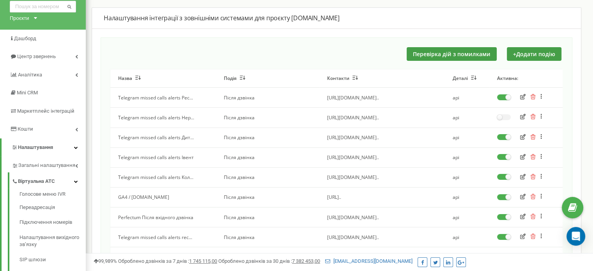
scroll to position [35, 0]
click at [186, 119] on span "Telegram missed calls alerts Нер..." at bounding box center [156, 118] width 76 height 7
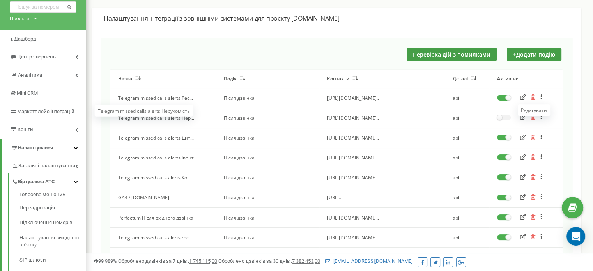
click at [521, 115] on icon "button" at bounding box center [522, 116] width 5 height 5
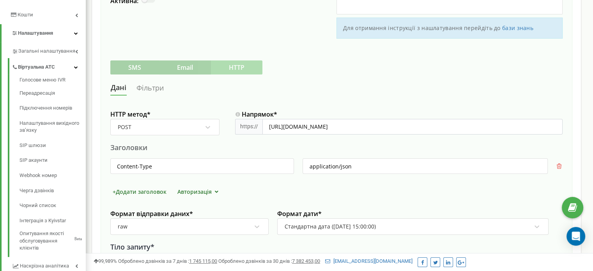
scroll to position [141, 0]
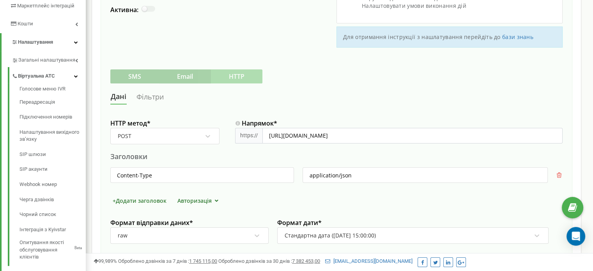
click at [154, 95] on link "Фільтри" at bounding box center [150, 97] width 28 height 14
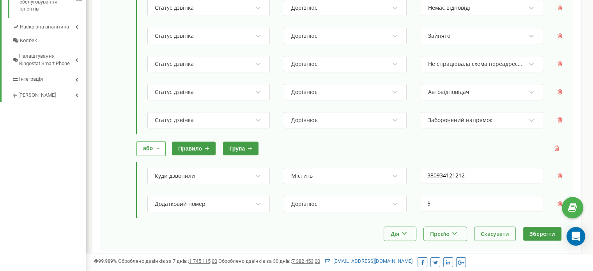
scroll to position [414, 0]
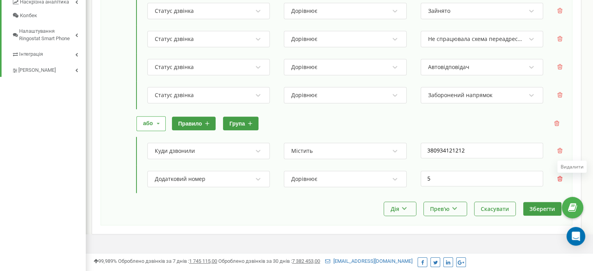
click at [561, 177] on icon at bounding box center [560, 178] width 5 height 5
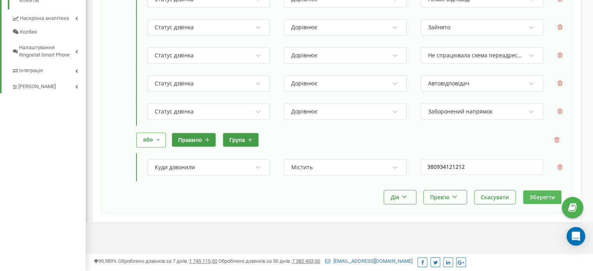
click at [545, 195] on button "Зберегти" at bounding box center [542, 197] width 38 height 14
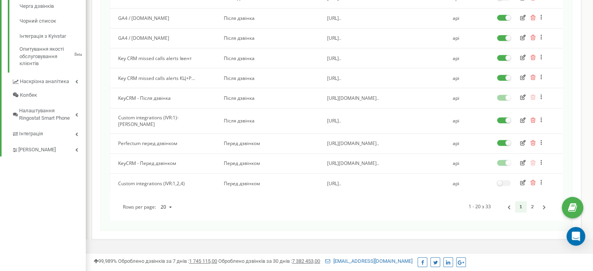
scroll to position [348, 0]
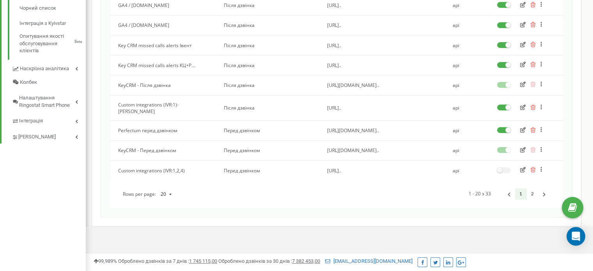
click at [170, 189] on icon at bounding box center [170, 194] width 10 height 12
click at [159, 221] on div "50" at bounding box center [166, 226] width 20 height 11
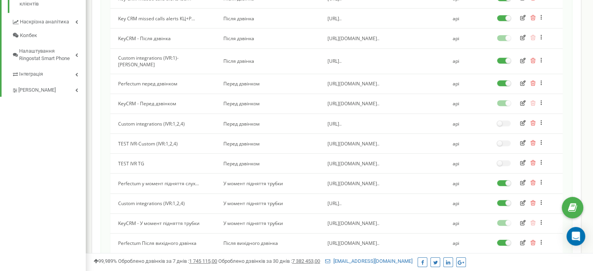
scroll to position [433, 0]
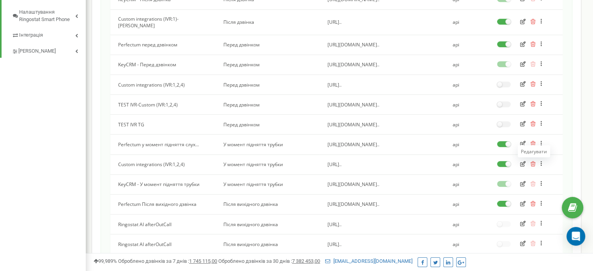
click at [522, 161] on icon "button" at bounding box center [522, 163] width 5 height 5
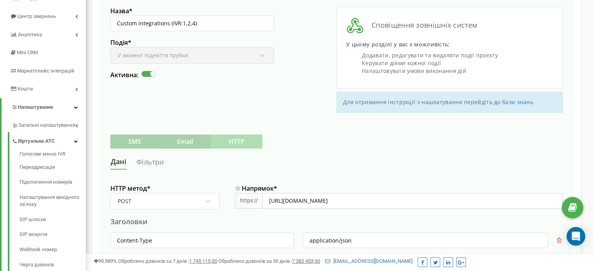
scroll to position [78, 0]
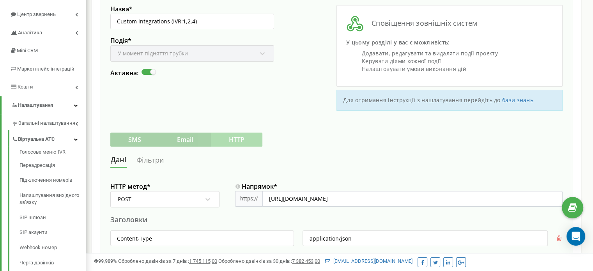
click at [161, 163] on link "Фільтри" at bounding box center [150, 160] width 28 height 14
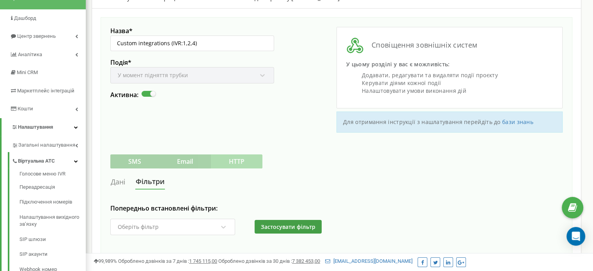
scroll to position [44, 0]
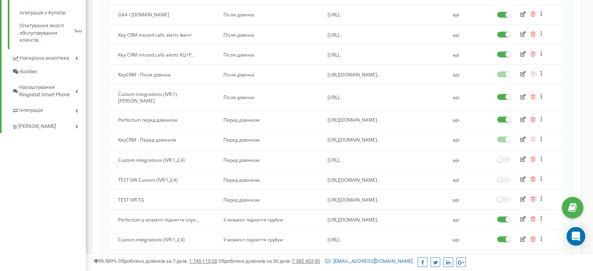
scroll to position [357, 0]
click at [502, 96] on label at bounding box center [504, 96] width 14 height 1
click at [0, 0] on input "checkbox" at bounding box center [0, 0] width 0 height 0
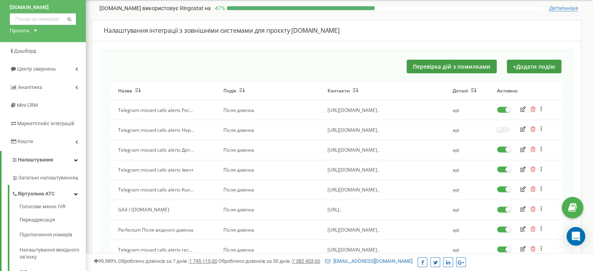
scroll to position [5, 0]
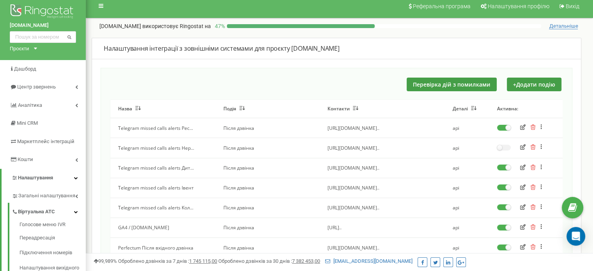
click at [521, 127] on icon "button" at bounding box center [522, 126] width 5 height 5
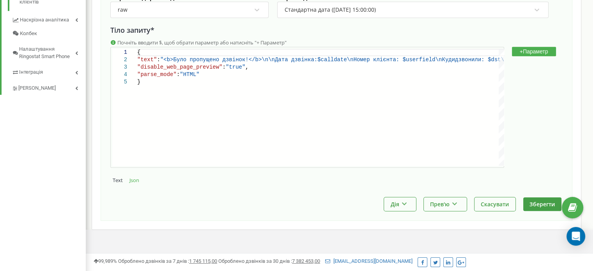
scroll to position [209, 0]
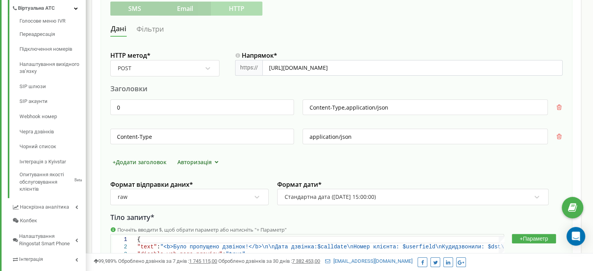
click at [148, 30] on link "Фільтри" at bounding box center [150, 29] width 28 height 14
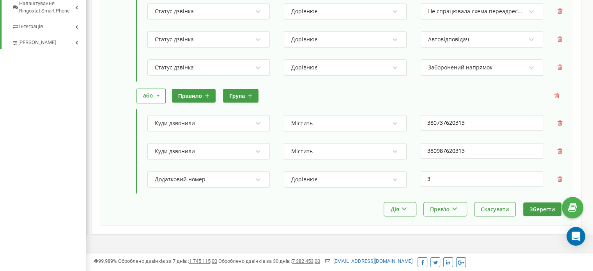
scroll to position [443, 0]
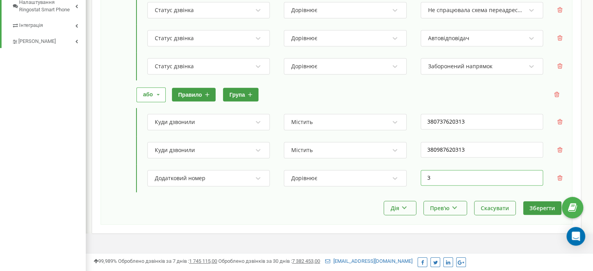
drag, startPoint x: 437, startPoint y: 175, endPoint x: 422, endPoint y: 175, distance: 14.4
click at [422, 175] on input "3" at bounding box center [482, 178] width 122 height 16
type input "2"
click at [536, 209] on button "Зберегти" at bounding box center [542, 208] width 38 height 14
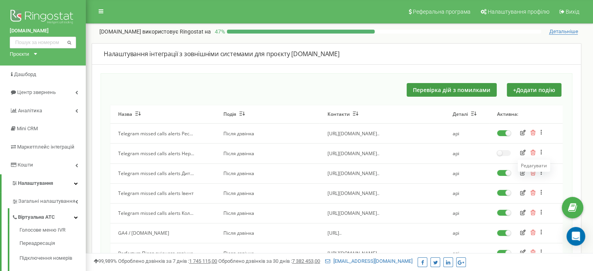
click at [522, 172] on icon "button" at bounding box center [522, 172] width 5 height 5
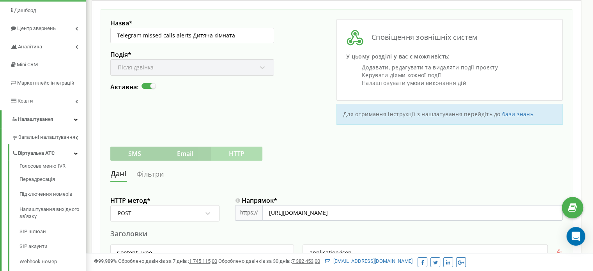
scroll to position [78, 0]
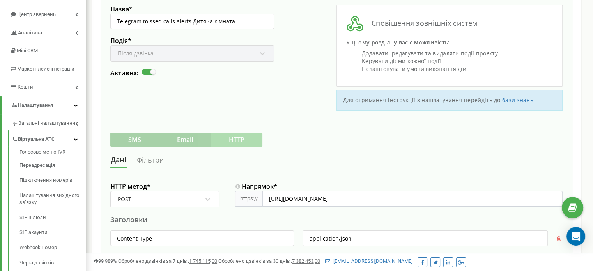
click at [138, 160] on link "Фільтри" at bounding box center [150, 160] width 28 height 14
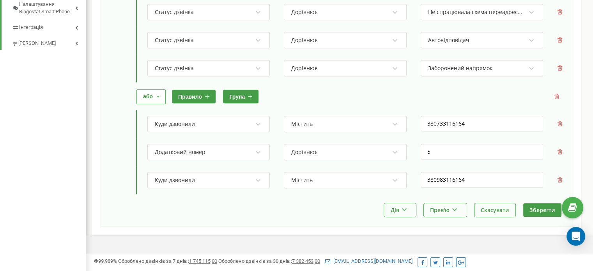
scroll to position [454, 0]
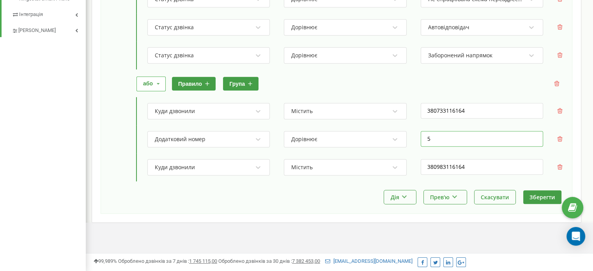
drag, startPoint x: 432, startPoint y: 138, endPoint x: 422, endPoint y: 138, distance: 10.1
click at [422, 138] on input "5" at bounding box center [482, 139] width 122 height 16
type input "4"
click at [531, 193] on button "Зберегти" at bounding box center [542, 197] width 38 height 14
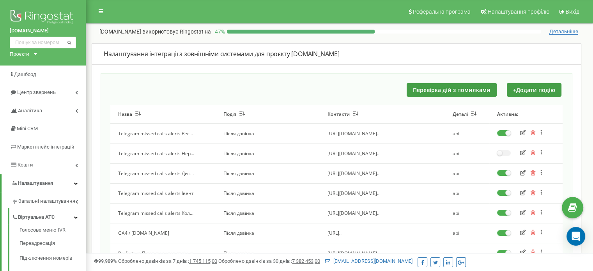
click at [523, 192] on icon "button" at bounding box center [522, 192] width 5 height 5
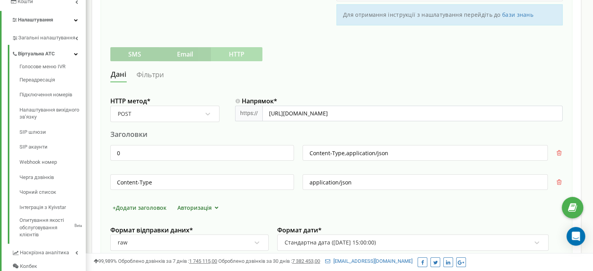
scroll to position [117, 0]
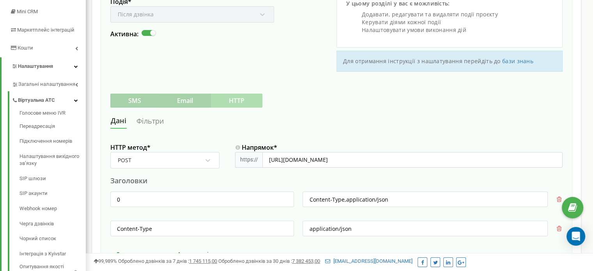
click at [156, 121] on link "Фільтри" at bounding box center [150, 121] width 28 height 14
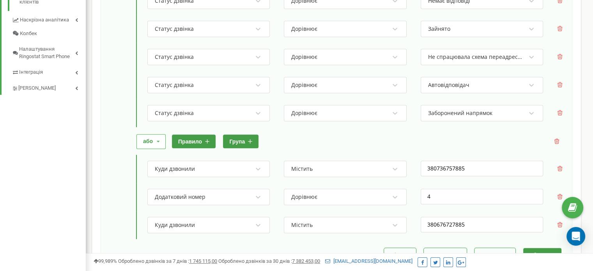
scroll to position [429, 0]
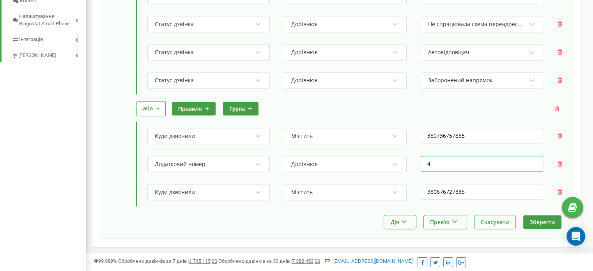
drag, startPoint x: 436, startPoint y: 160, endPoint x: 428, endPoint y: 161, distance: 8.2
click at [428, 161] on input "4" at bounding box center [482, 164] width 122 height 16
type input "3"
click at [540, 218] on button "Зберегти" at bounding box center [542, 222] width 38 height 14
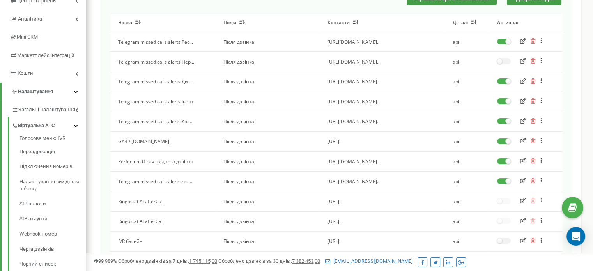
scroll to position [78, 0]
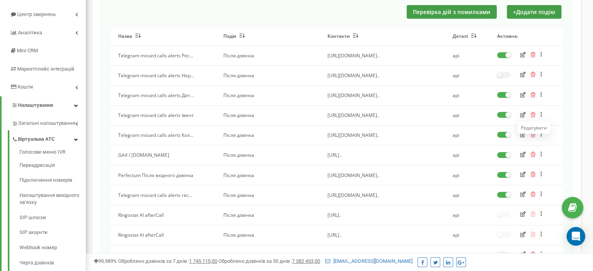
click at [521, 134] on icon "button" at bounding box center [522, 134] width 5 height 5
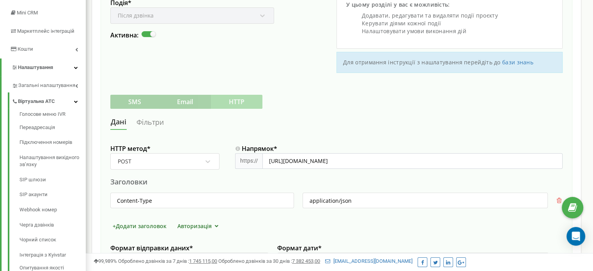
scroll to position [117, 0]
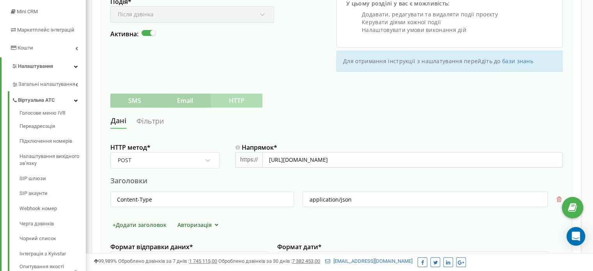
click at [151, 123] on link "Фільтри" at bounding box center [150, 121] width 28 height 14
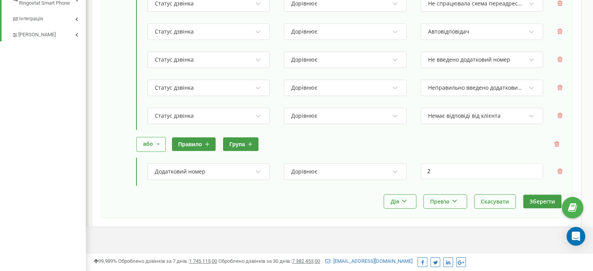
scroll to position [454, 0]
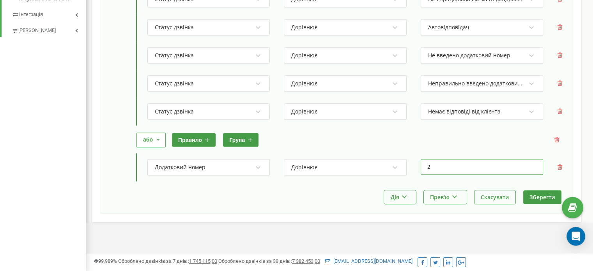
click at [427, 165] on input "2" at bounding box center [482, 167] width 122 height 16
type input "1"
click at [528, 192] on button "Зберегти" at bounding box center [542, 197] width 38 height 14
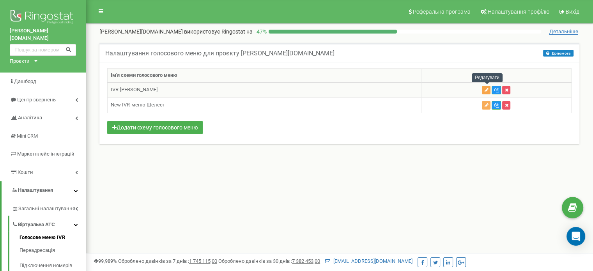
click at [483, 92] on button "button" at bounding box center [486, 90] width 9 height 9
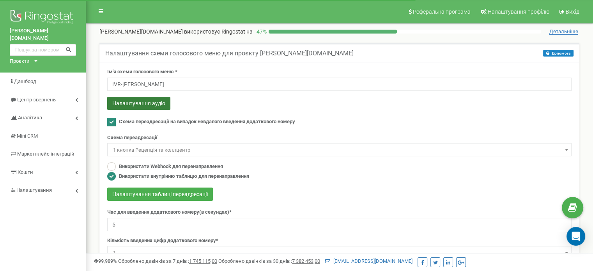
click at [130, 102] on button "Налаштування аудіо" at bounding box center [138, 103] width 63 height 13
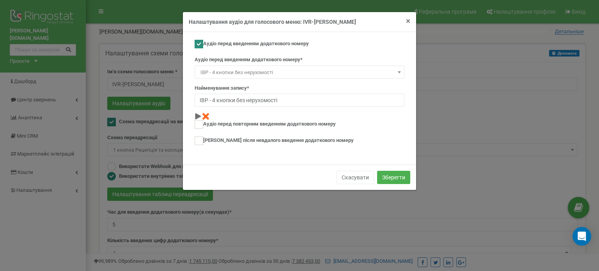
click at [408, 21] on span "×" at bounding box center [408, 20] width 4 height 9
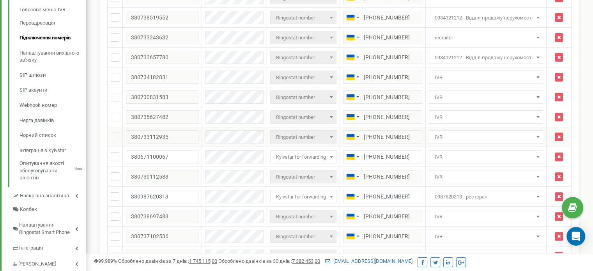
scroll to position [234, 0]
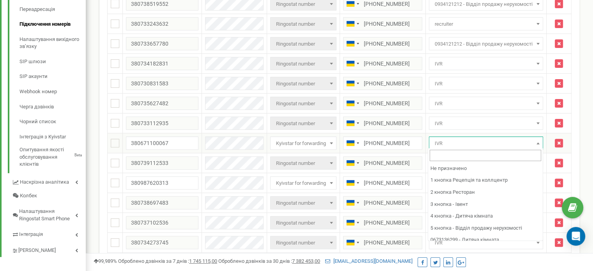
click at [449, 144] on span "IVR" at bounding box center [486, 143] width 109 height 11
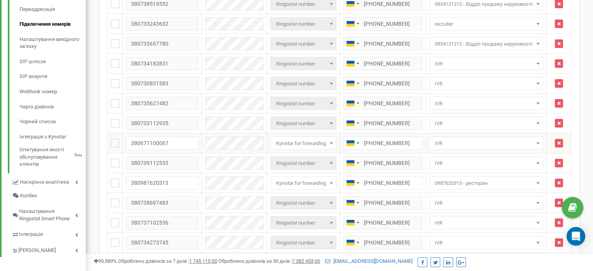
click at [449, 144] on span "IVR" at bounding box center [486, 143] width 109 height 11
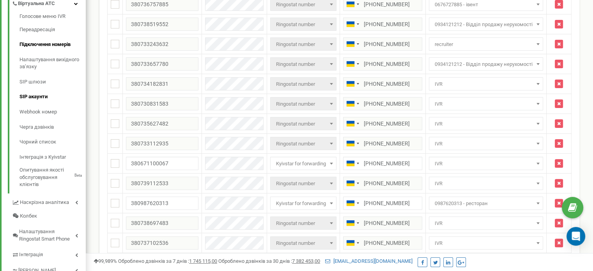
scroll to position [195, 0]
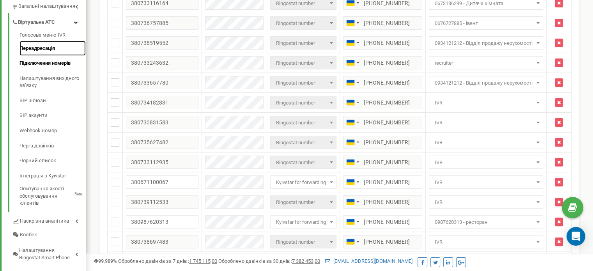
click at [47, 48] on link "Переадресація" at bounding box center [53, 48] width 66 height 15
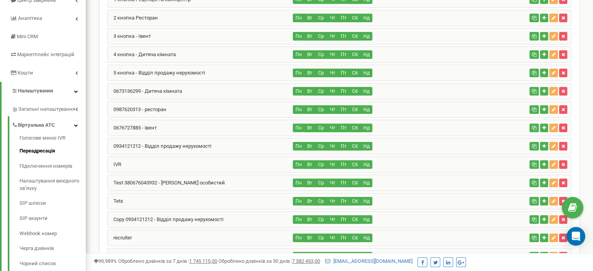
scroll to position [117, 0]
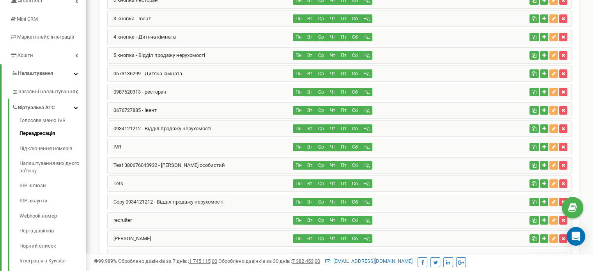
click at [204, 146] on div "IVR" at bounding box center [201, 147] width 186 height 16
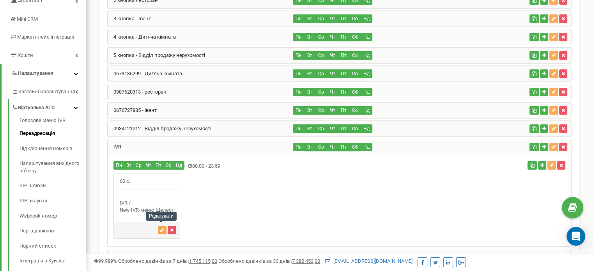
click at [159, 227] on button "button" at bounding box center [162, 230] width 9 height 9
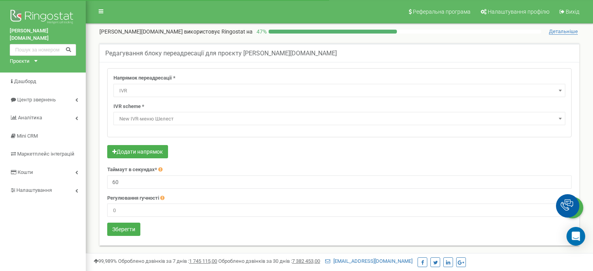
select select "addNumber"
click at [273, 120] on span "New IVR-меню Шелест" at bounding box center [339, 119] width 447 height 11
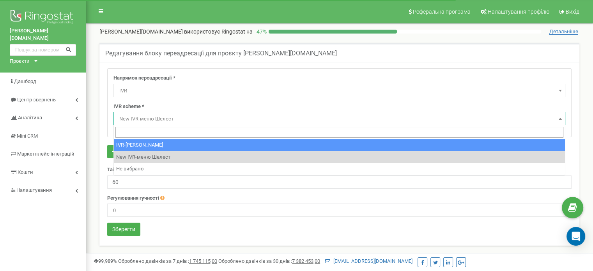
select select "11366"
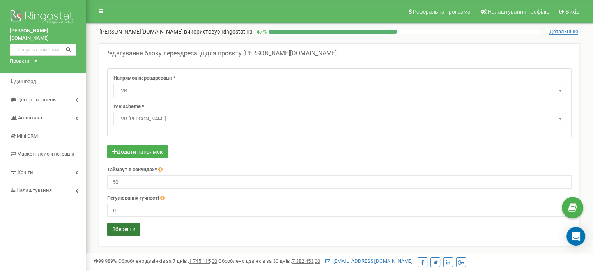
click at [122, 231] on button "Зберегти" at bounding box center [123, 229] width 33 height 13
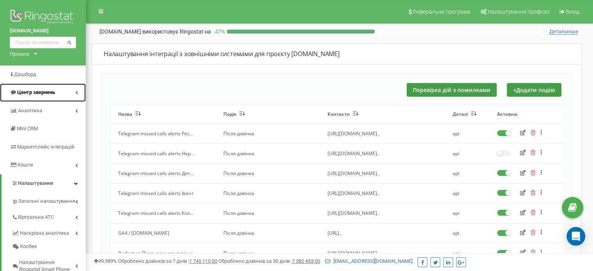
click at [76, 94] on icon at bounding box center [76, 92] width 3 height 4
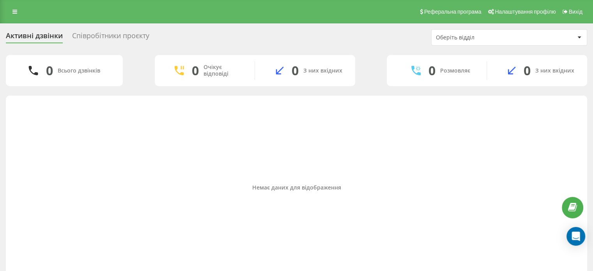
click at [98, 40] on div "Співробітники проєкту" at bounding box center [110, 38] width 77 height 12
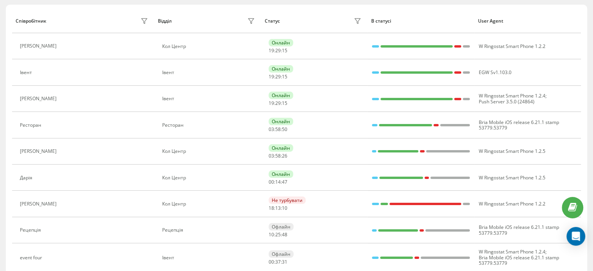
scroll to position [65, 0]
